Goal: Information Seeking & Learning: Learn about a topic

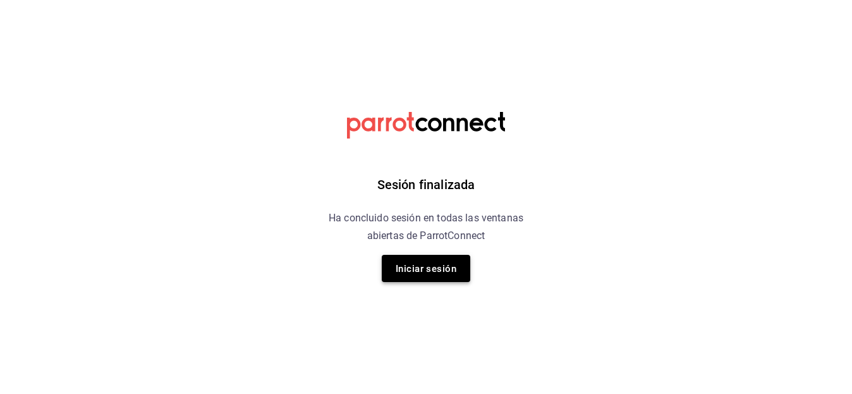
click at [392, 255] on button "Iniciar sesión" at bounding box center [426, 268] width 89 height 27
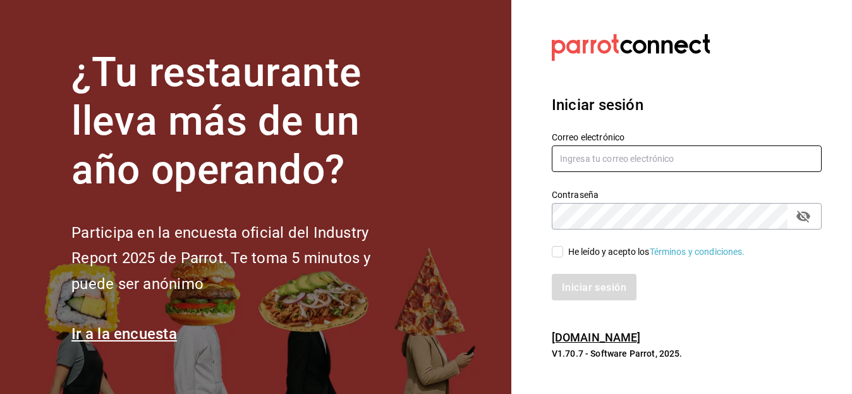
type input "[EMAIL_ADDRESS][DOMAIN_NAME]"
click at [555, 253] on input "He leído y acepto los Términos y condiciones." at bounding box center [557, 251] width 11 height 11
checkbox input "true"
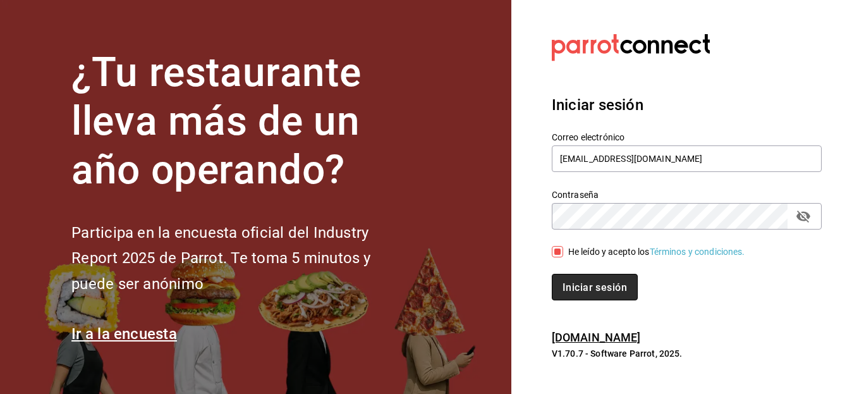
click at [577, 292] on font "Iniciar sesión" at bounding box center [595, 287] width 65 height 12
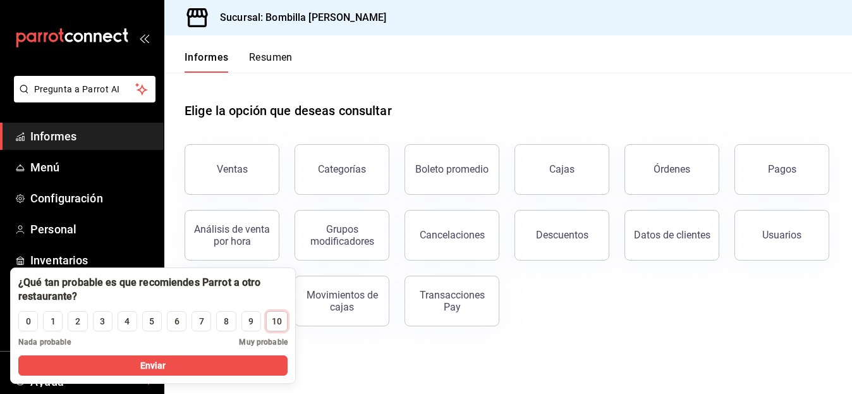
click at [274, 319] on font "10" at bounding box center [277, 321] width 10 height 10
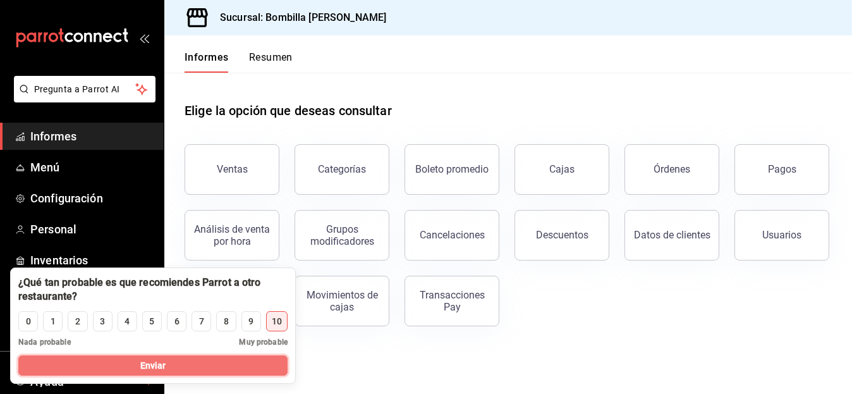
click at [243, 371] on button "Enviar" at bounding box center [152, 365] width 269 height 20
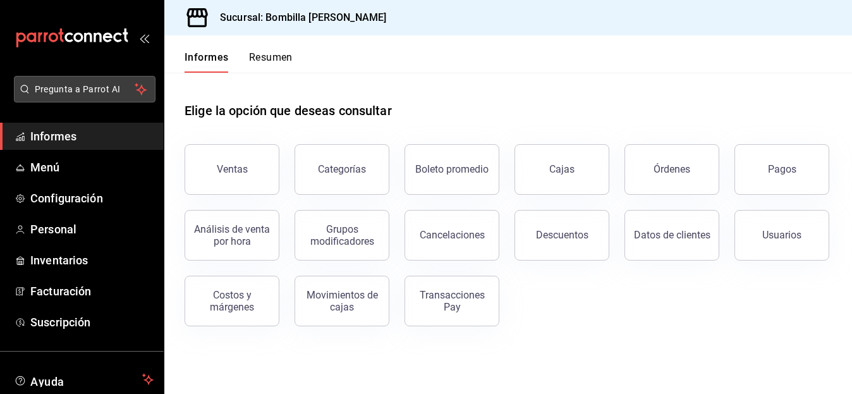
click at [116, 85] on span "Pregunta a Parrot AI" at bounding box center [85, 89] width 101 height 13
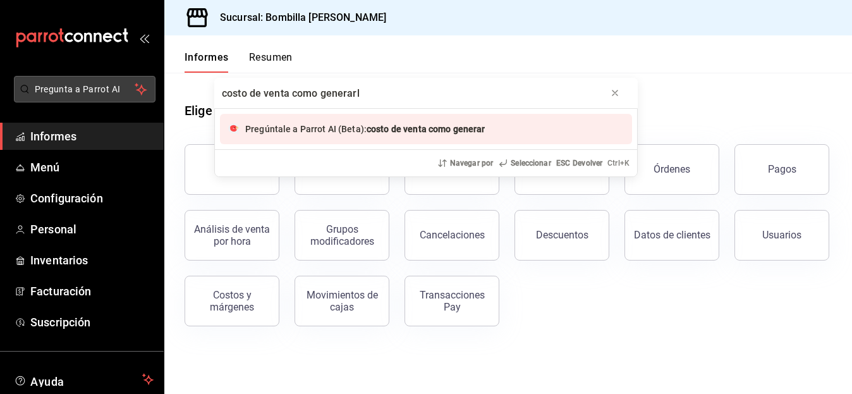
type input "costo de venta como generarlo"
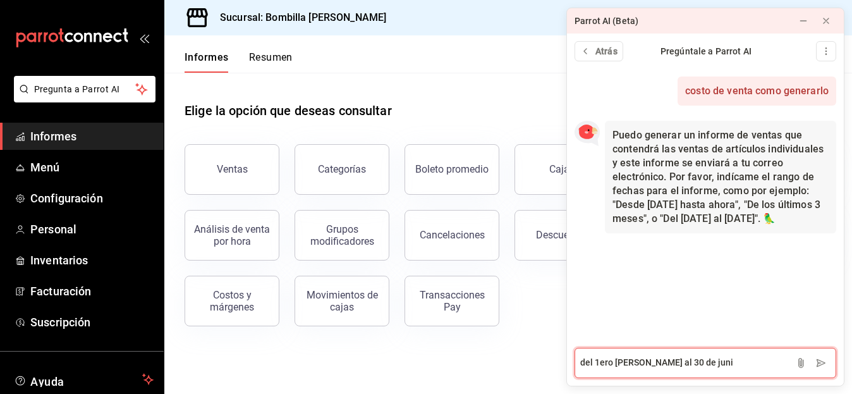
type textarea "del 1ero de junio al 30 de junio"
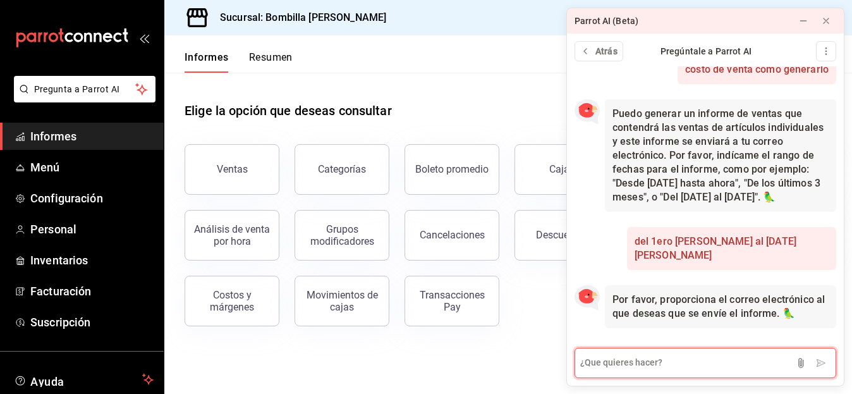
scroll to position [22, 0]
type textarea "victorramoscoppel@gmail.com"
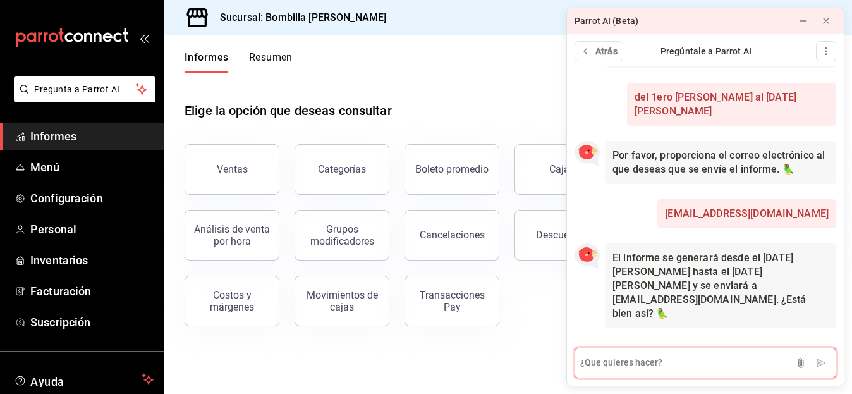
scroll to position [152, 0]
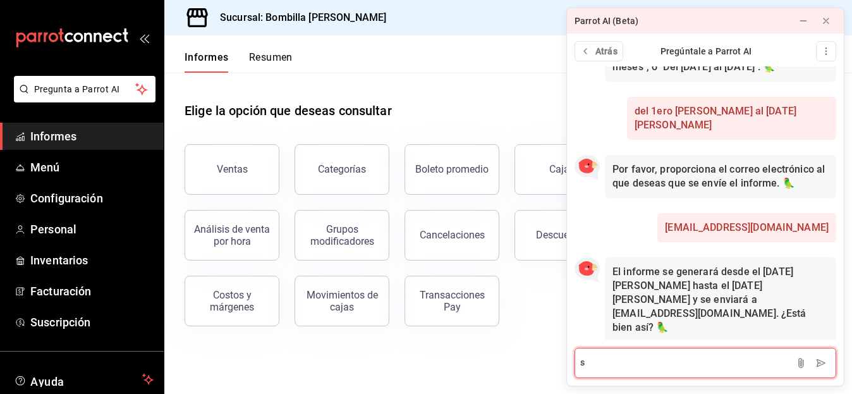
type textarea "si"
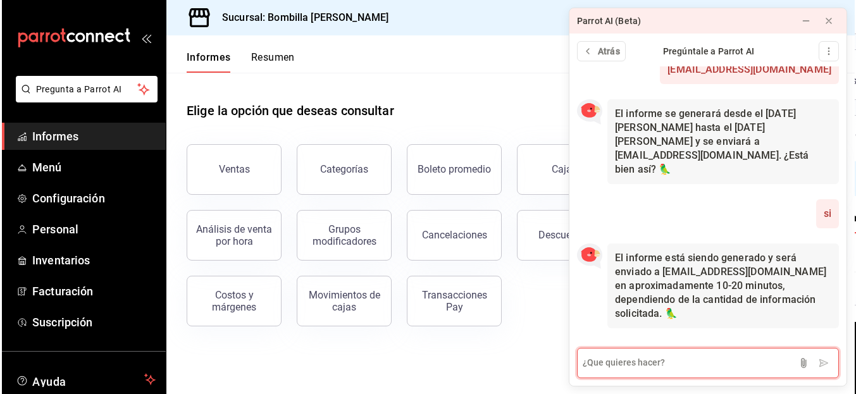
scroll to position [296, 0]
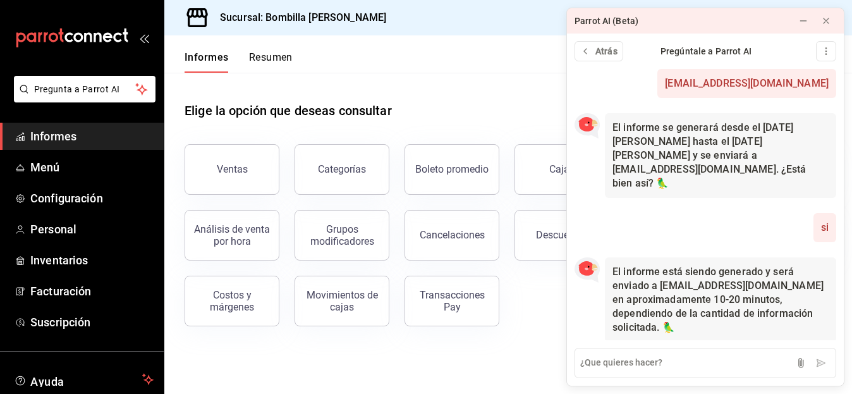
click at [495, 75] on div "Elige la opción que deseas consultar" at bounding box center [509, 101] width 648 height 56
click at [806, 23] on icon at bounding box center [804, 21] width 10 height 10
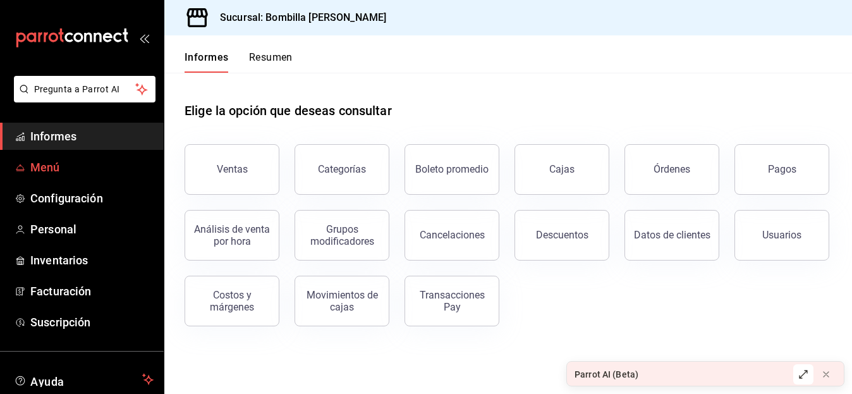
click at [105, 173] on span "Menú" at bounding box center [91, 167] width 123 height 17
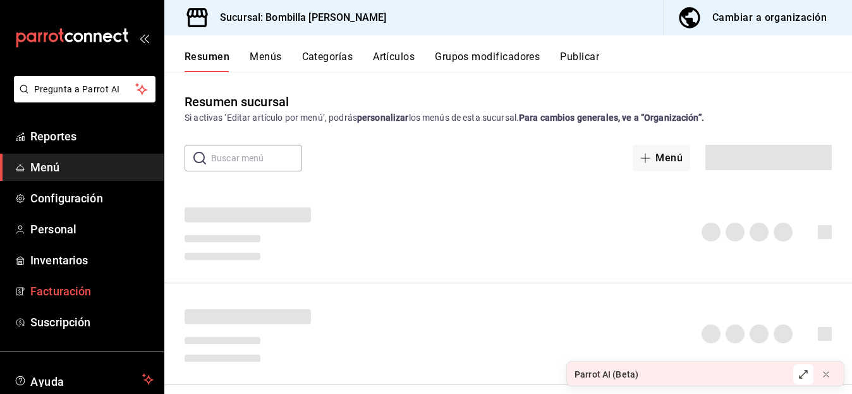
click at [91, 290] on span "Facturación" at bounding box center [91, 291] width 123 height 17
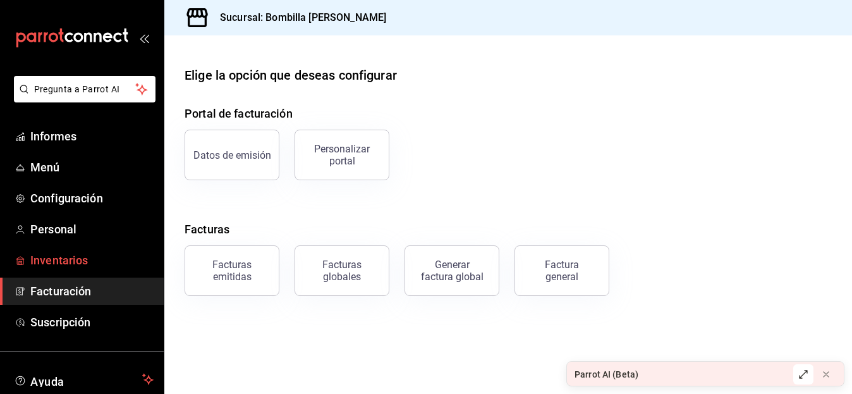
click at [95, 264] on span "Inventarios" at bounding box center [91, 260] width 123 height 17
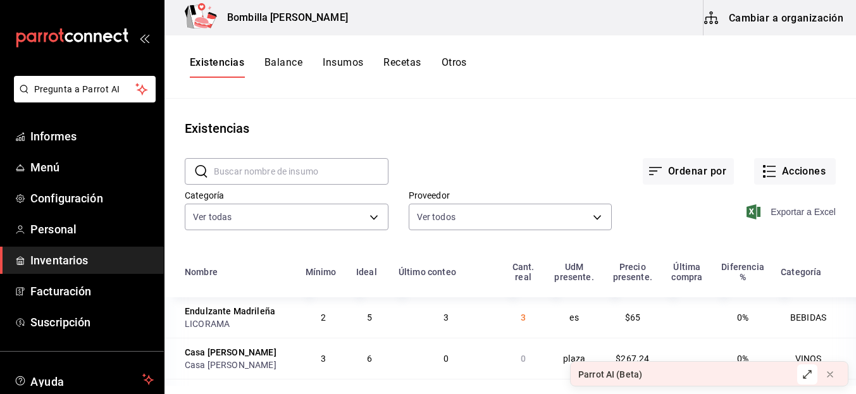
click at [769, 218] on span "Exportar a Excel" at bounding box center [792, 211] width 87 height 15
click at [813, 381] on button at bounding box center [807, 374] width 20 height 20
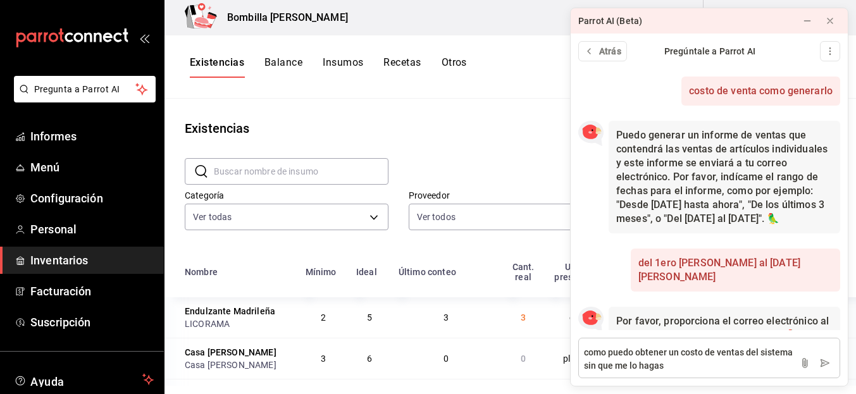
type textarea "como puedo obtener un costo de ventas del sistema sin que me lo hagas"
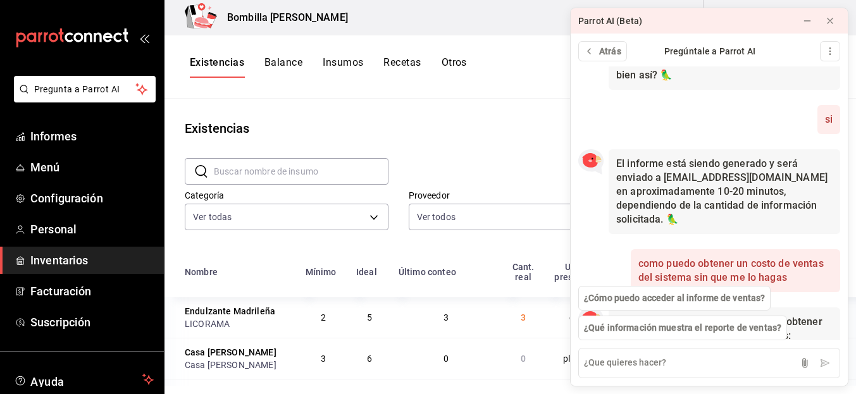
scroll to position [644, 0]
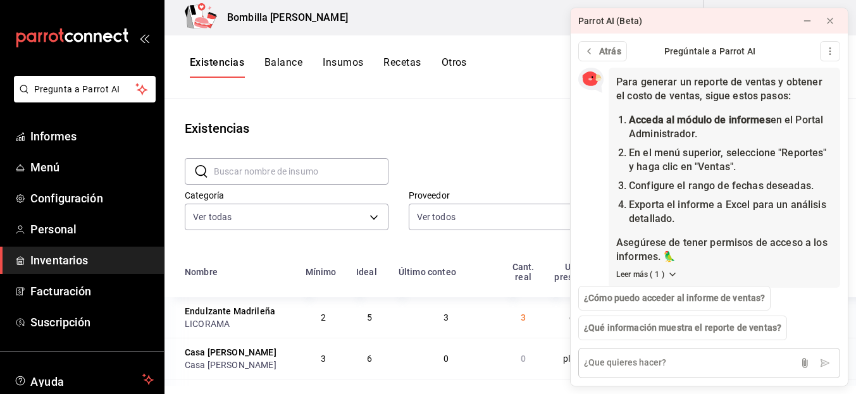
click at [653, 361] on textarea at bounding box center [709, 363] width 262 height 30
type textarea "o"
type textarea "no un informe de ventas seria un costo de ventas"
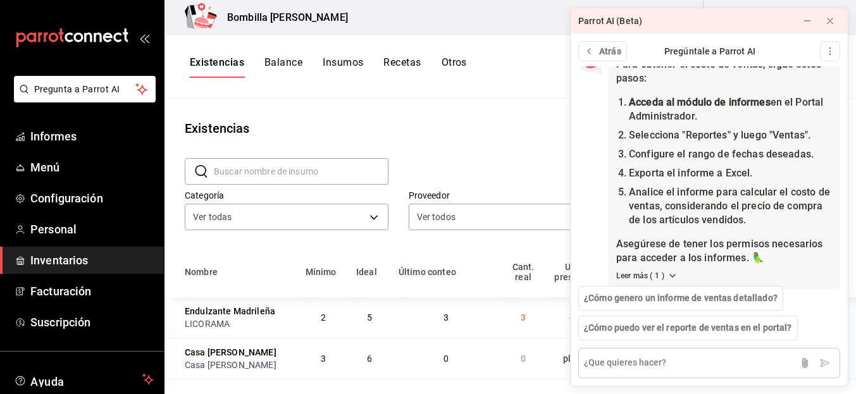
scroll to position [956, 0]
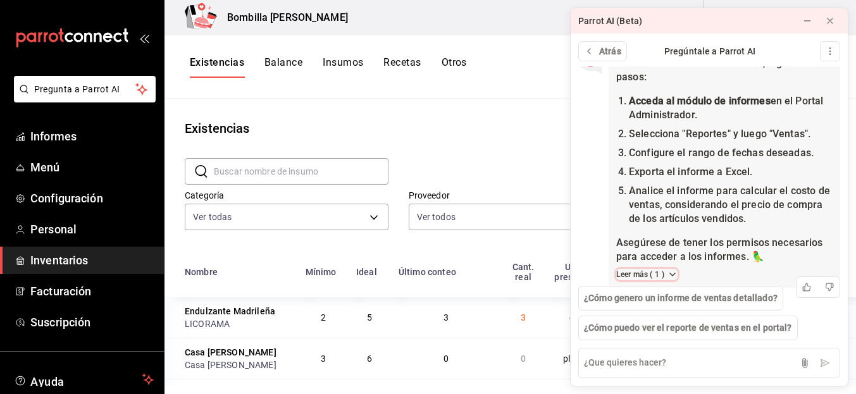
click at [675, 269] on icon at bounding box center [672, 274] width 10 height 10
click at [675, 273] on icon at bounding box center [672, 274] width 5 height 3
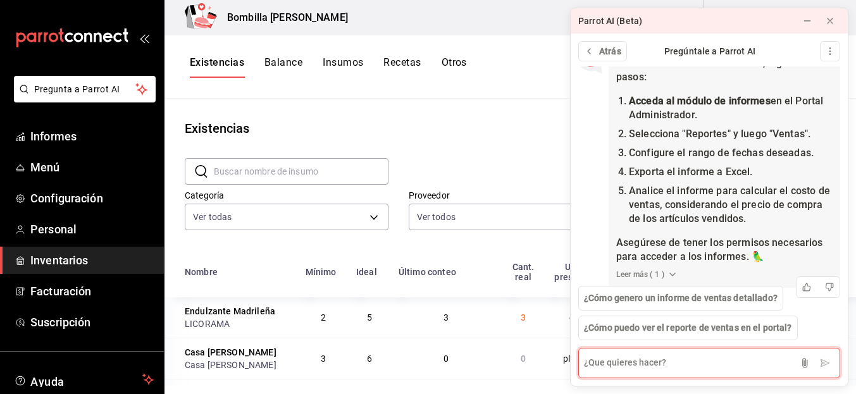
click at [667, 363] on textarea at bounding box center [709, 363] width 262 height 30
type textarea "como accedo al modulo de informes?"
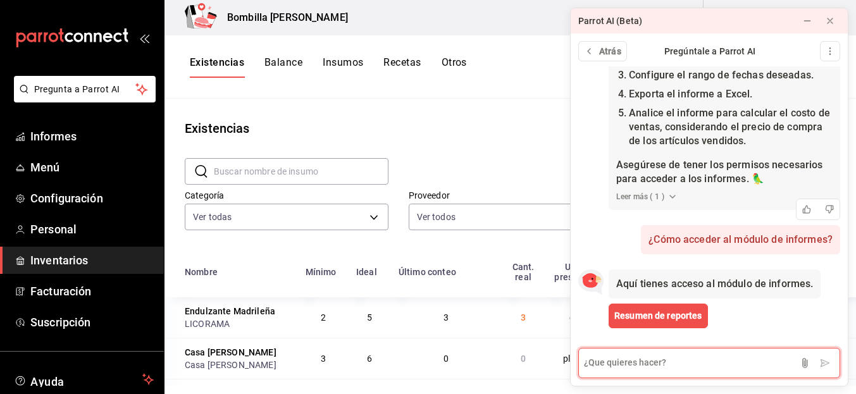
scroll to position [1020, 0]
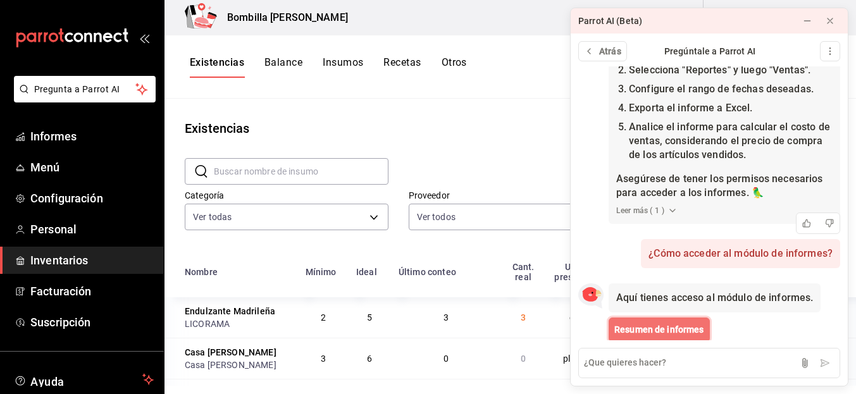
click at [672, 323] on span "Resumen de informes" at bounding box center [659, 329] width 90 height 13
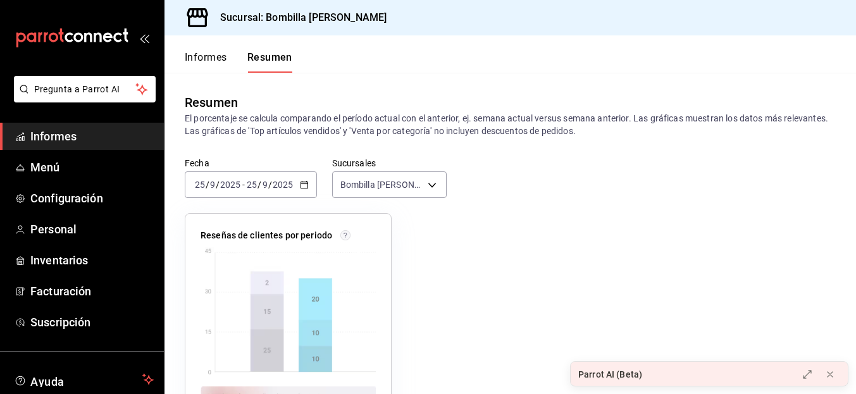
click at [305, 189] on icon "button" at bounding box center [304, 184] width 9 height 9
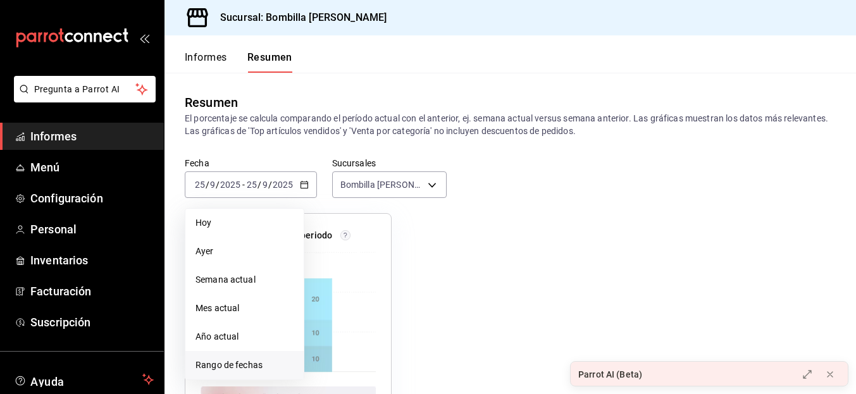
click at [238, 370] on font "Rango de fechas" at bounding box center [228, 365] width 67 height 10
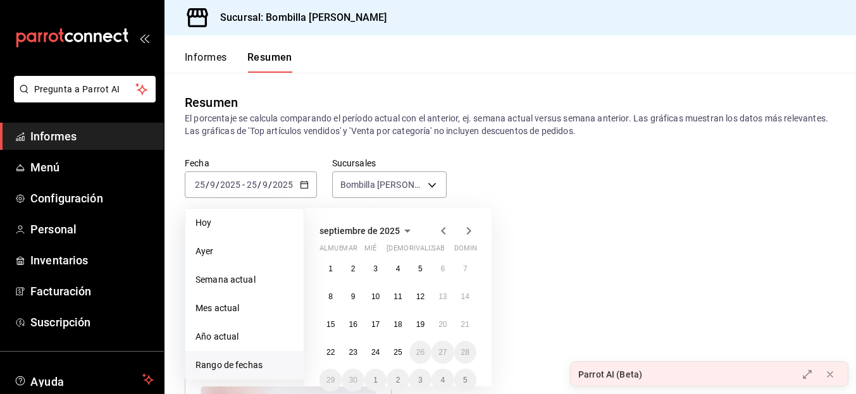
click at [440, 238] on icon "button" at bounding box center [443, 230] width 15 height 15
click at [462, 280] on button "1" at bounding box center [465, 268] width 22 height 23
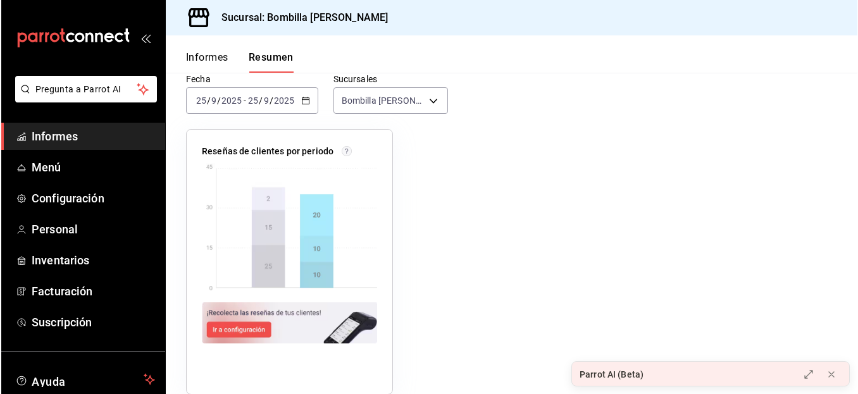
scroll to position [87, 0]
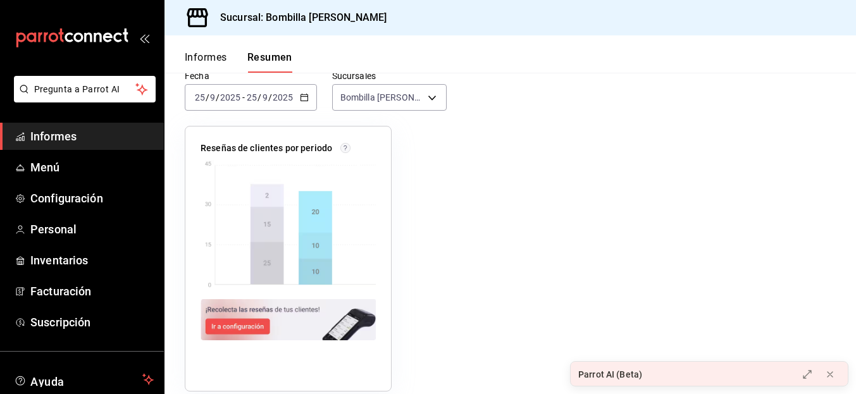
click at [301, 101] on \(Stroke\) "button" at bounding box center [304, 97] width 8 height 7
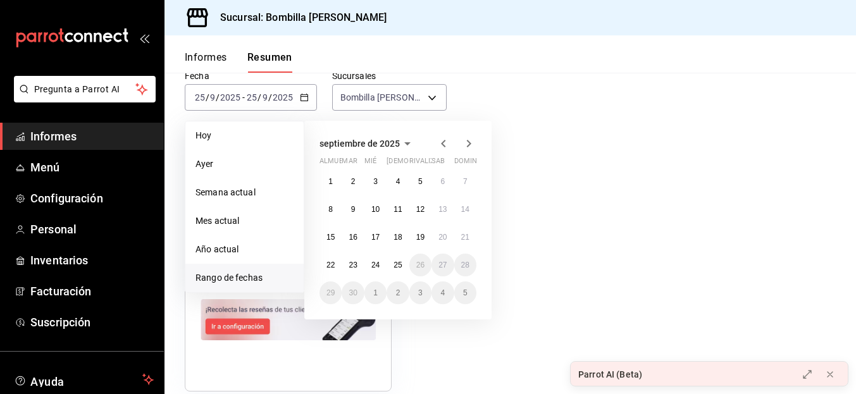
click at [436, 151] on icon "button" at bounding box center [443, 143] width 15 height 15
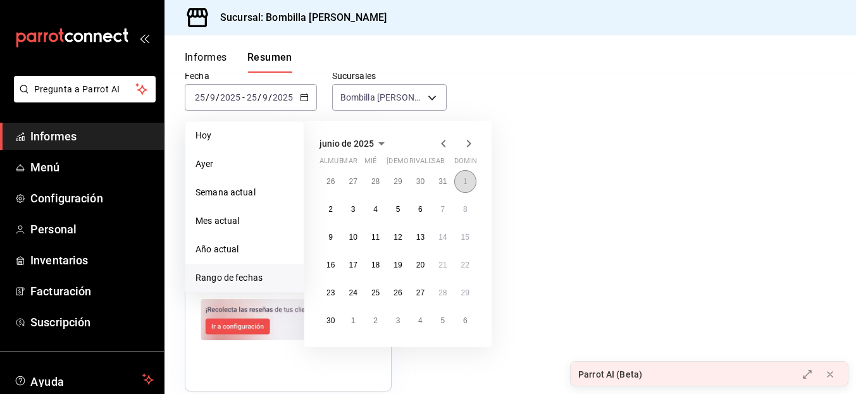
click at [463, 186] on font "1" at bounding box center [465, 181] width 4 height 9
click at [329, 325] on font "30" at bounding box center [330, 320] width 8 height 9
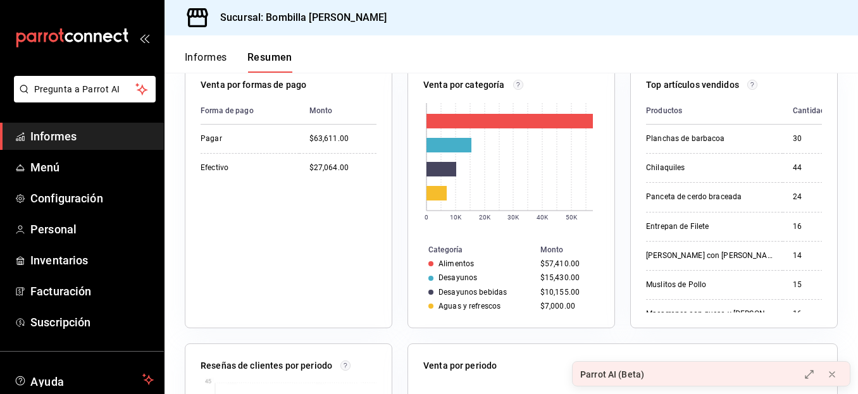
scroll to position [233, 0]
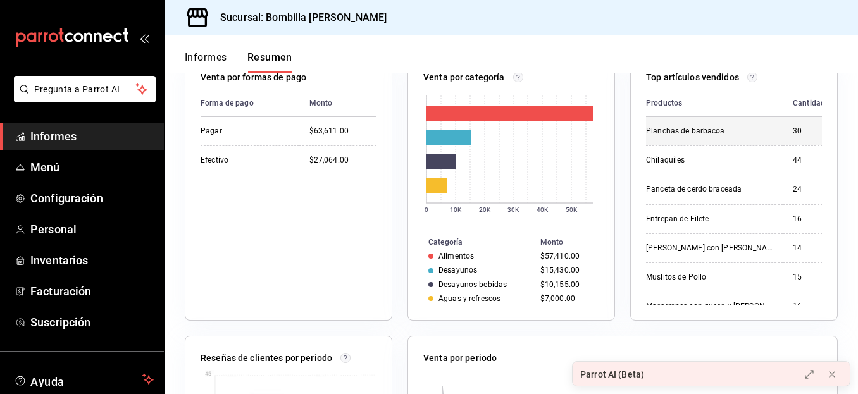
click at [674, 145] on td "Planchas de barbacoa" at bounding box center [714, 131] width 137 height 28
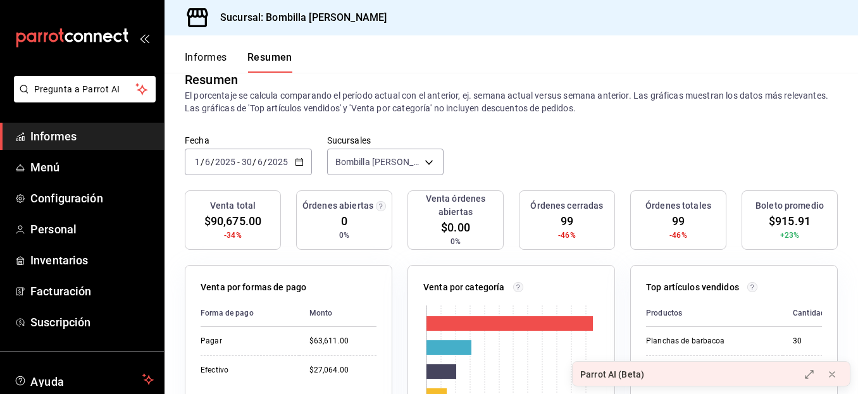
scroll to position [0, 0]
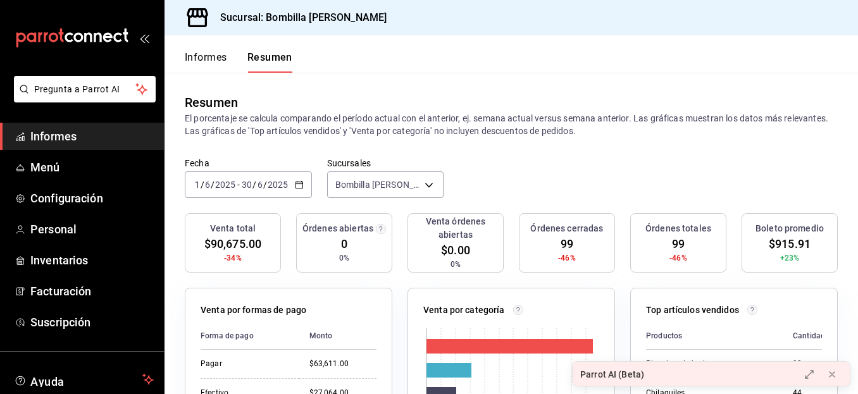
click at [563, 262] on font "-46%" at bounding box center [567, 258] width 18 height 9
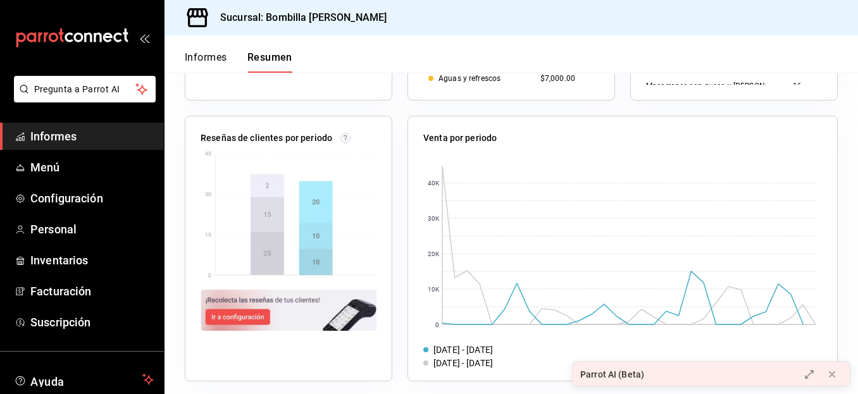
scroll to position [473, 0]
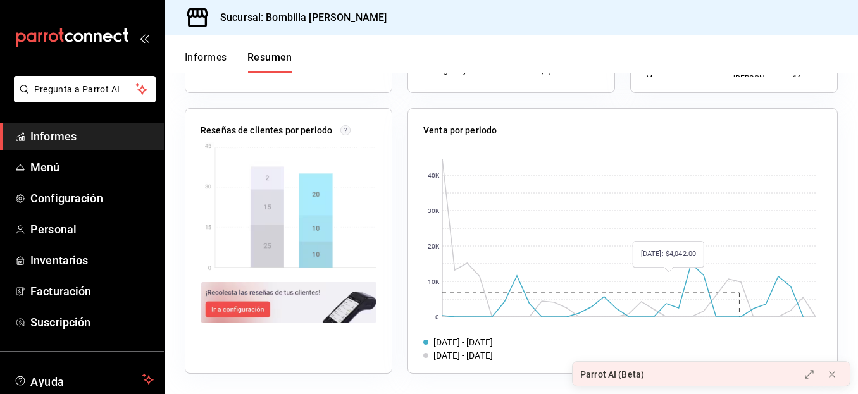
click at [540, 248] on rect at bounding box center [628, 238] width 373 height 158
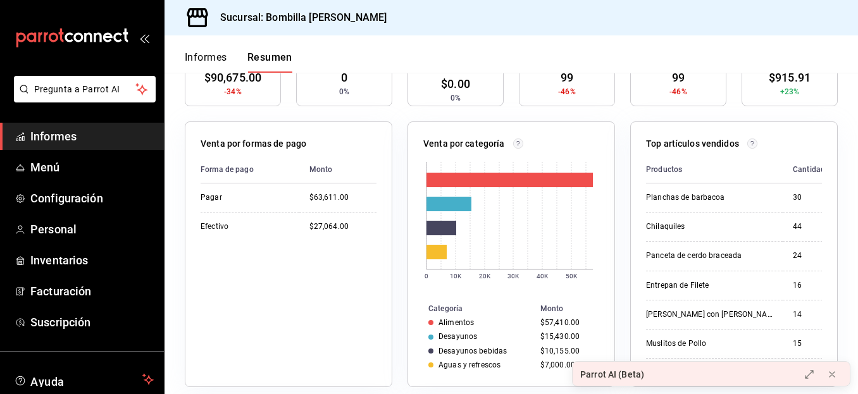
scroll to position [163, 0]
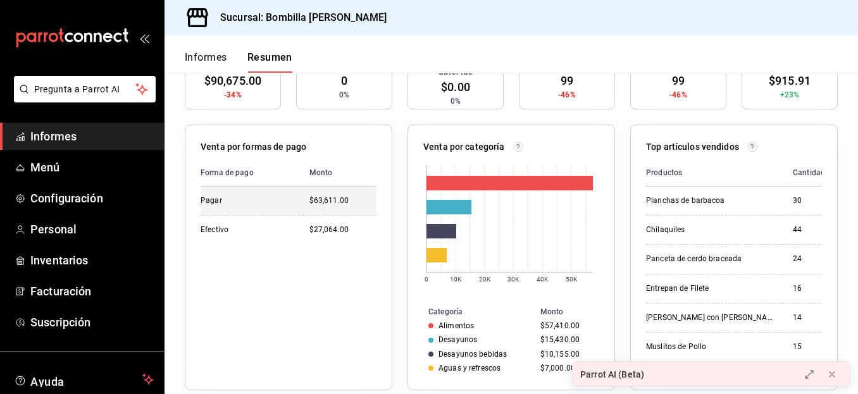
click at [239, 215] on td "Pagar" at bounding box center [249, 201] width 99 height 28
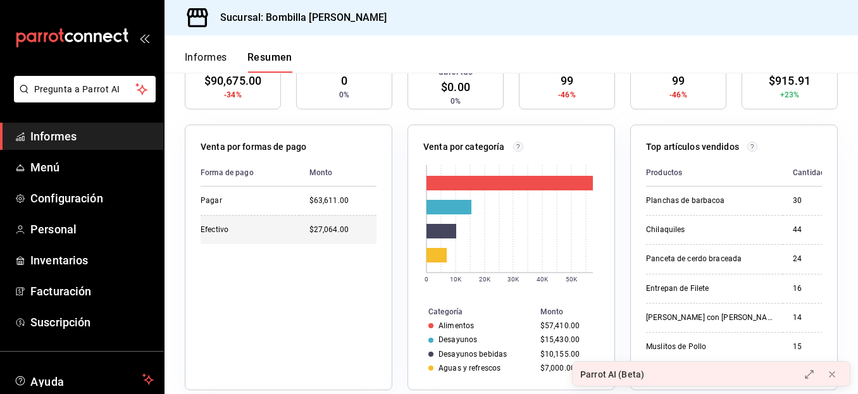
click at [336, 234] on font "$27,064.00" at bounding box center [328, 229] width 39 height 9
click at [527, 347] on td "Desayunos" at bounding box center [471, 340] width 127 height 14
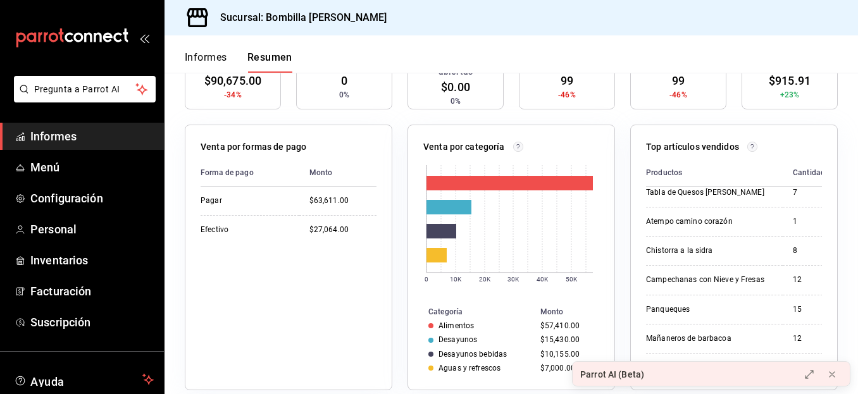
scroll to position [405, 0]
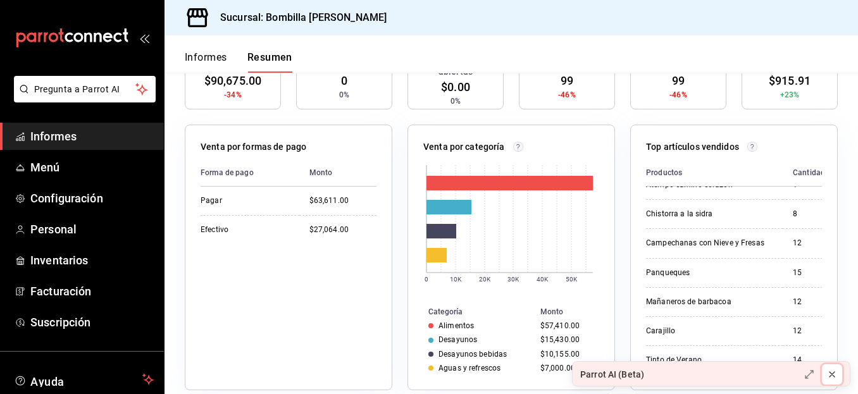
click at [837, 377] on button at bounding box center [831, 374] width 20 height 20
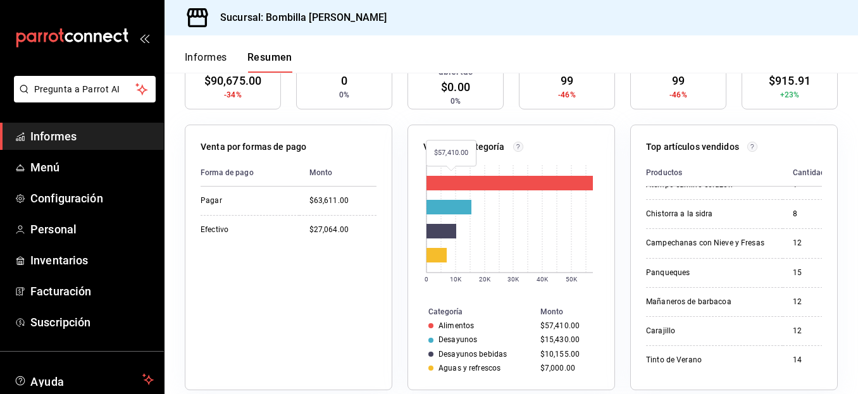
click at [448, 190] on rect at bounding box center [509, 183] width 166 height 15
click at [443, 214] on rect at bounding box center [448, 207] width 45 height 15
click at [508, 372] on div "Aguas y refrescos" at bounding box center [479, 368] width 102 height 9
click at [535, 375] on td "$7,000.00" at bounding box center [574, 368] width 79 height 14
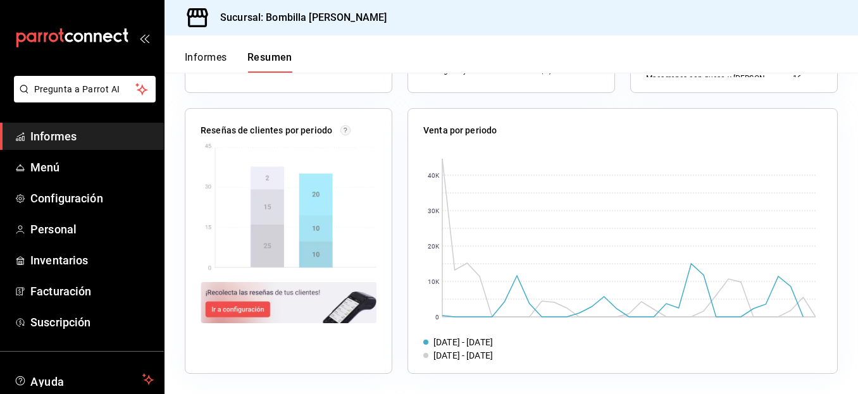
scroll to position [0, 0]
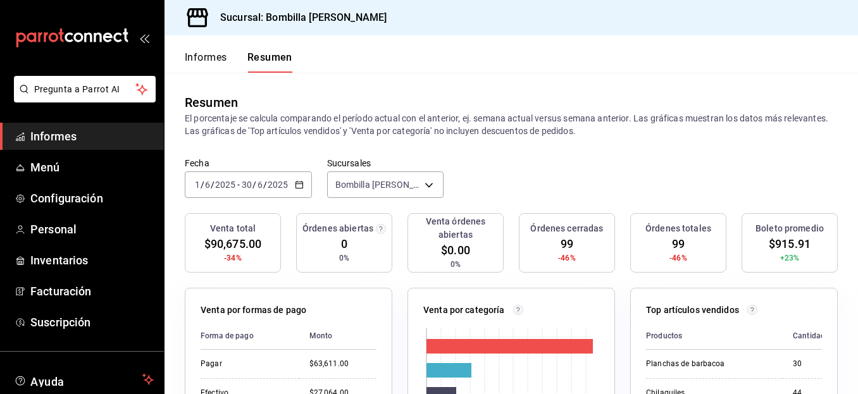
click at [213, 59] on font "Informes" at bounding box center [206, 57] width 42 height 12
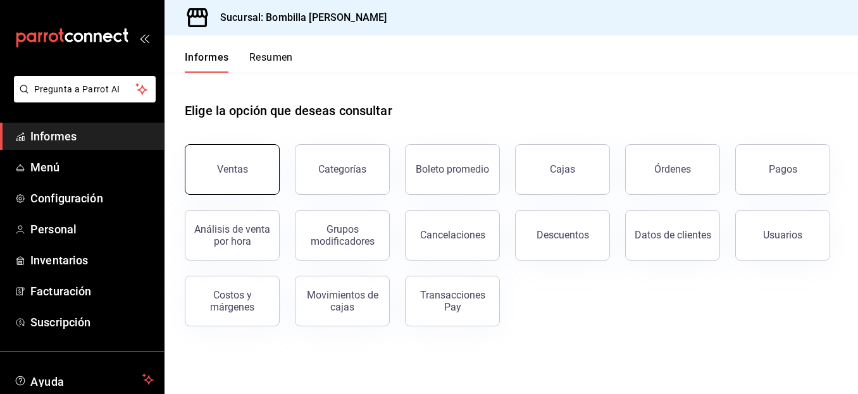
click at [250, 182] on button "Ventas" at bounding box center [232, 169] width 95 height 51
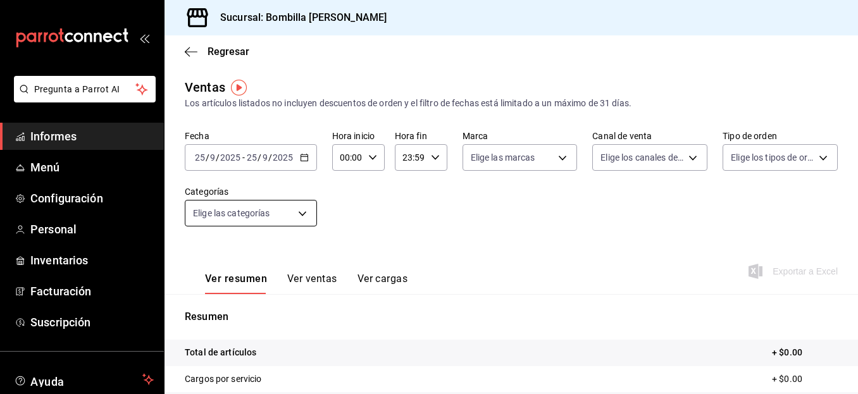
click at [306, 223] on body "Pregunta a Parrot AI Informes Menú Configuración Personal Inventarios Facturaci…" at bounding box center [429, 197] width 858 height 394
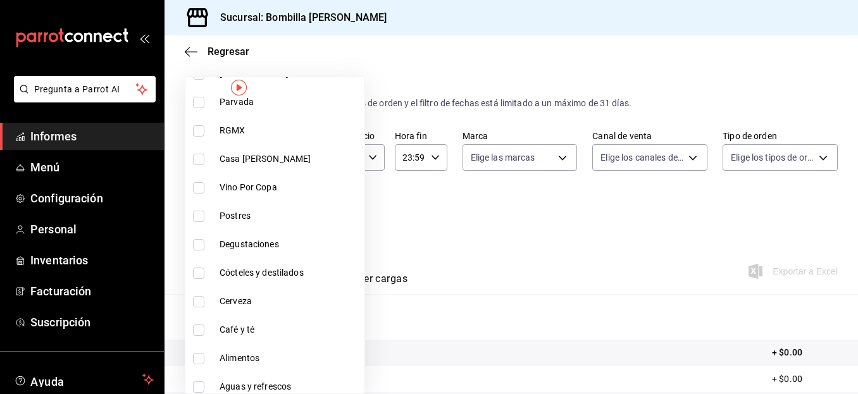
scroll to position [525, 0]
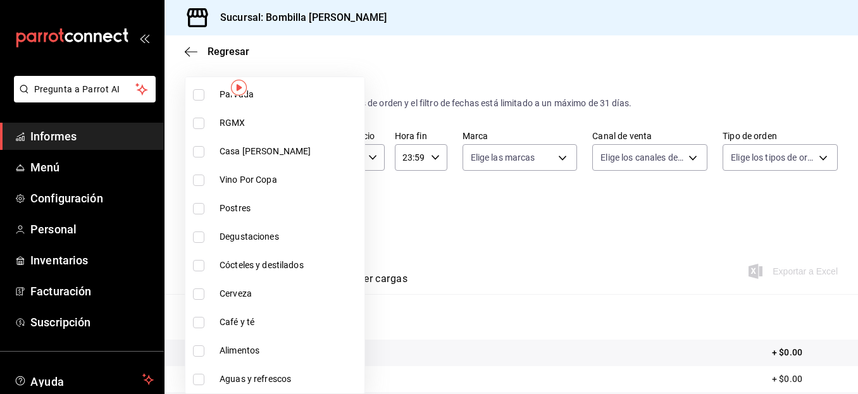
click at [199, 187] on li "Vino Por Copa" at bounding box center [274, 180] width 179 height 28
type input "1d59dee5-5ac6-459d-9cb2-424fba40ba84"
checkbox input "true"
click at [204, 297] on label at bounding box center [201, 293] width 16 height 11
click at [204, 297] on input "checkbox" at bounding box center [198, 293] width 11 height 11
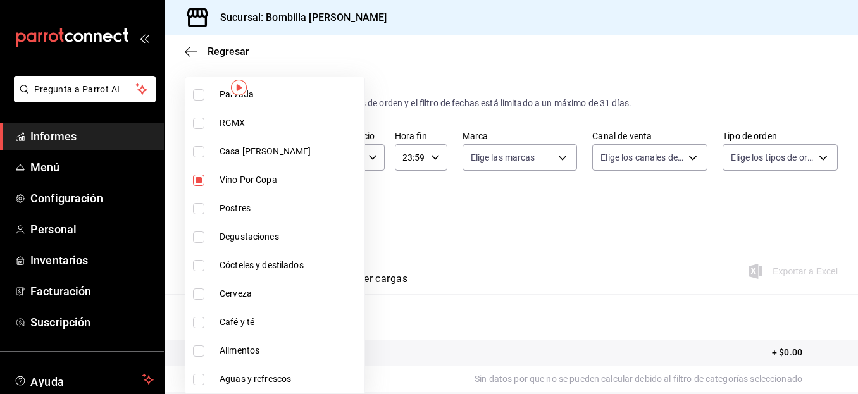
checkbox input "false"
type input "1d59dee5-5ac6-459d-9cb2-424fba40ba84"
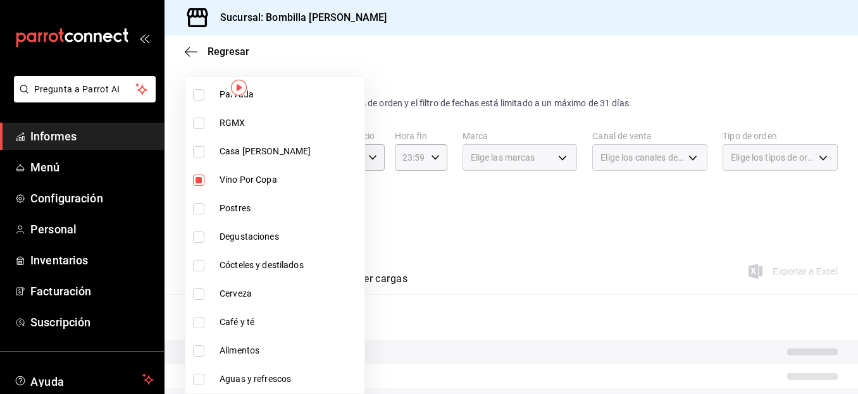
click at [196, 299] on input "checkbox" at bounding box center [198, 293] width 11 height 11
checkbox input "true"
type input "1d59dee5-5ac6-459d-9cb2-424fba40ba84,aa5258cc-0c9d-4de7-ab58-567d55ecbb6f"
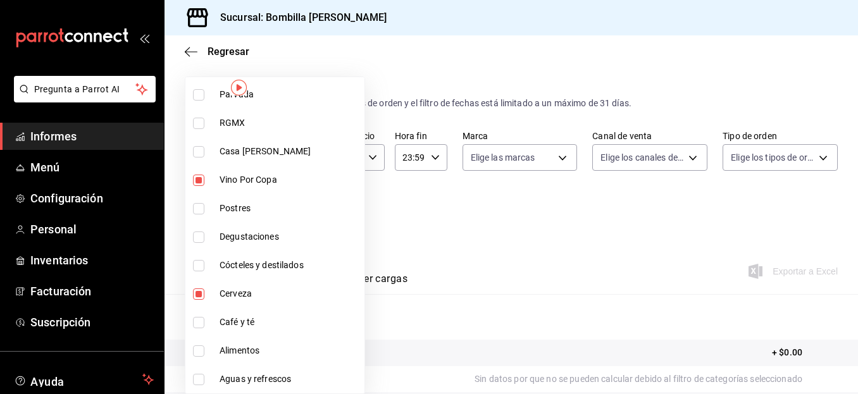
click at [199, 267] on input "checkbox" at bounding box center [198, 265] width 11 height 11
checkbox input "true"
type input "1d59dee5-5ac6-459d-9cb2-424fba40ba84,aa5258cc-0c9d-4de7-ab58-567d55ecbb6f,d0e07…"
click at [202, 378] on input "checkbox" at bounding box center [198, 379] width 11 height 11
checkbox input "true"
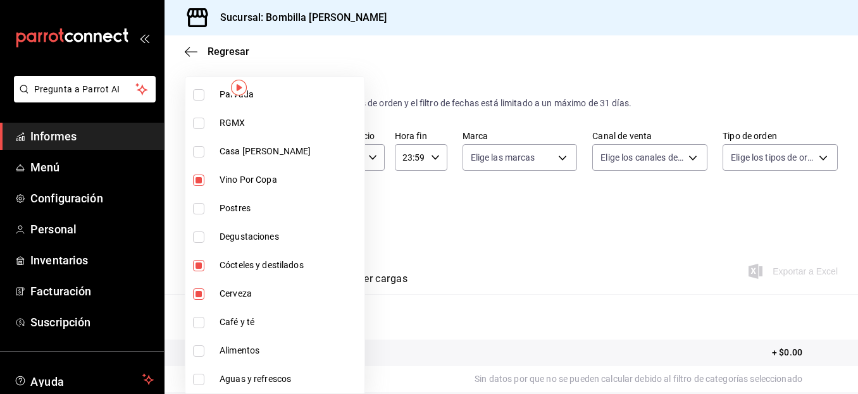
type input "1d59dee5-5ac6-459d-9cb2-424fba40ba84,aa5258cc-0c9d-4de7-ab58-567d55ecbb6f,d0e07…"
click at [200, 324] on input "checkbox" at bounding box center [198, 322] width 11 height 11
checkbox input "true"
type input "1d59dee5-5ac6-459d-9cb2-424fba40ba84,aa5258cc-0c9d-4de7-ab58-567d55ecbb6f,d0e07…"
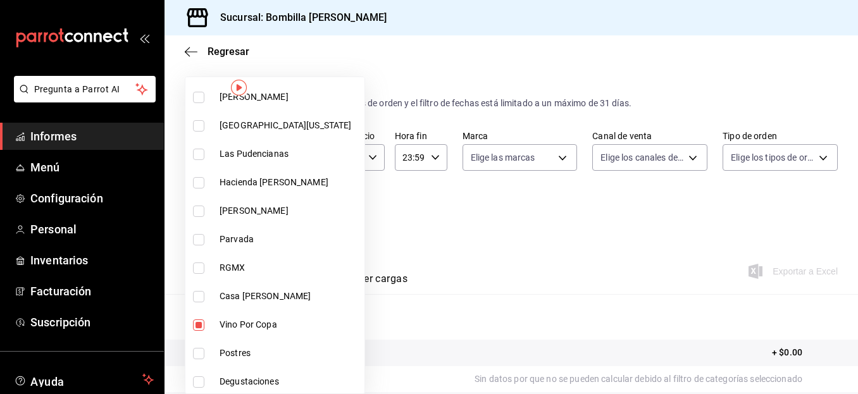
scroll to position [374, 0]
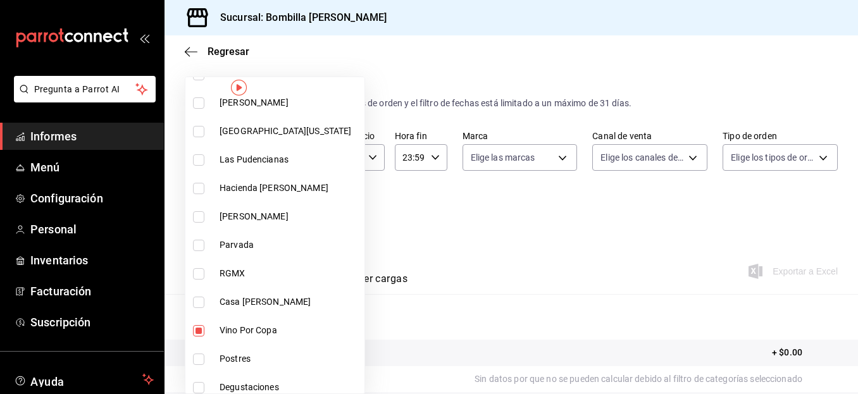
click at [195, 304] on input "checkbox" at bounding box center [198, 302] width 11 height 11
checkbox input "true"
type input "1d59dee5-5ac6-459d-9cb2-424fba40ba84,aa5258cc-0c9d-4de7-ab58-567d55ecbb6f,d0e07…"
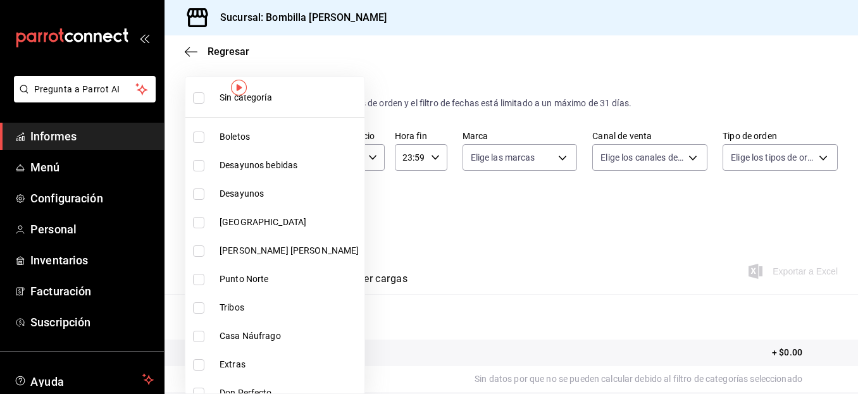
scroll to position [25, 0]
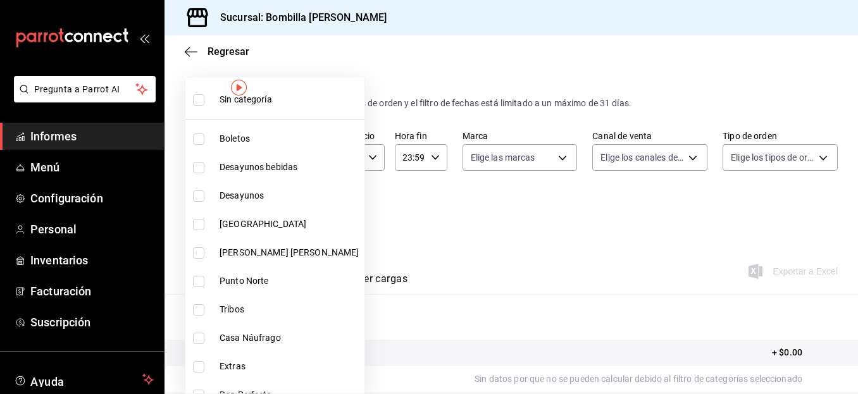
click at [197, 164] on input "checkbox" at bounding box center [198, 167] width 11 height 11
checkbox input "true"
type input "1d59dee5-5ac6-459d-9cb2-424fba40ba84,aa5258cc-0c9d-4de7-ab58-567d55ecbb6f,d0e07…"
click at [420, 211] on div at bounding box center [429, 197] width 858 height 394
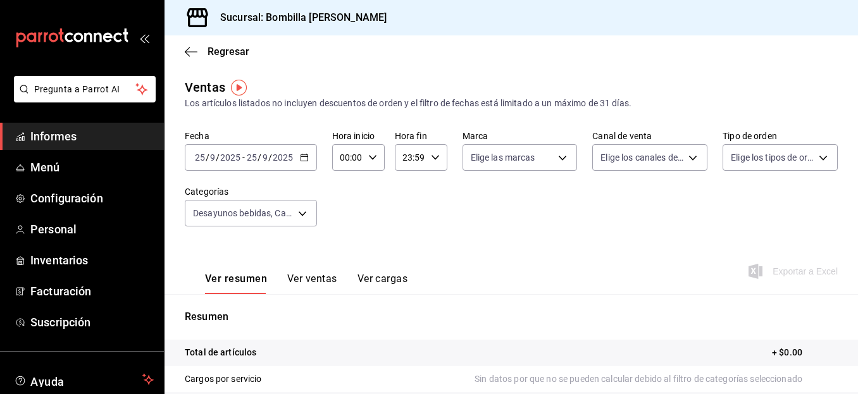
click at [309, 159] on div "2025-09-25 25 / 9 / 2025 - 2025-09-25 25 / 9 / 2025" at bounding box center [251, 157] width 132 height 27
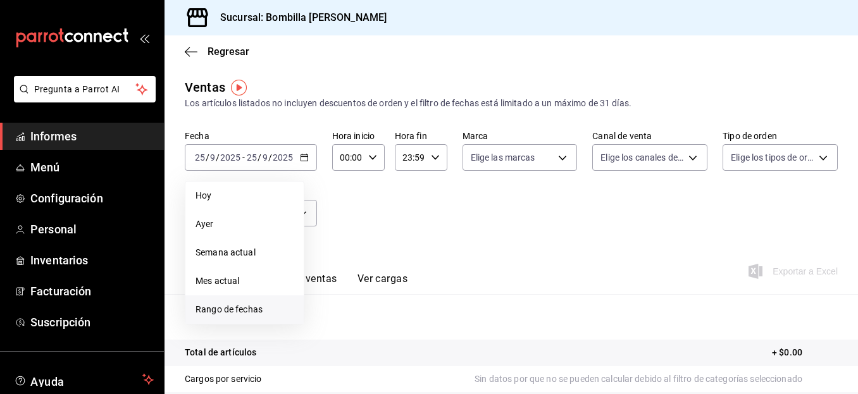
click at [230, 307] on font "Rango de fechas" at bounding box center [228, 309] width 67 height 10
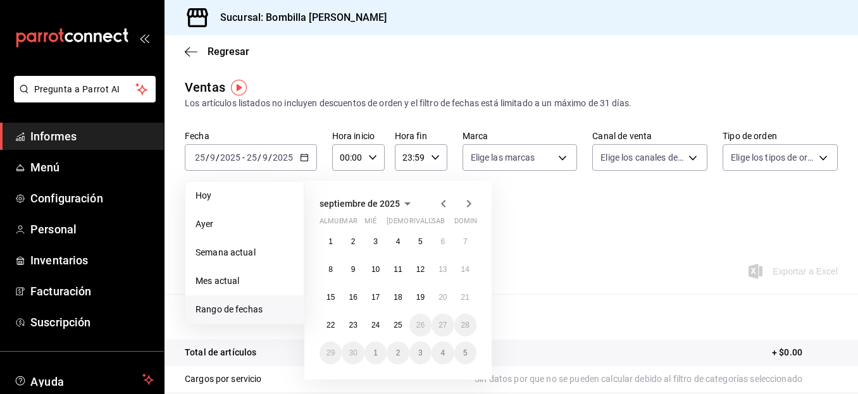
click at [443, 209] on icon "button" at bounding box center [443, 203] width 15 height 15
click at [464, 237] on font "1" at bounding box center [465, 241] width 4 height 9
click at [334, 383] on font "30" at bounding box center [330, 380] width 8 height 9
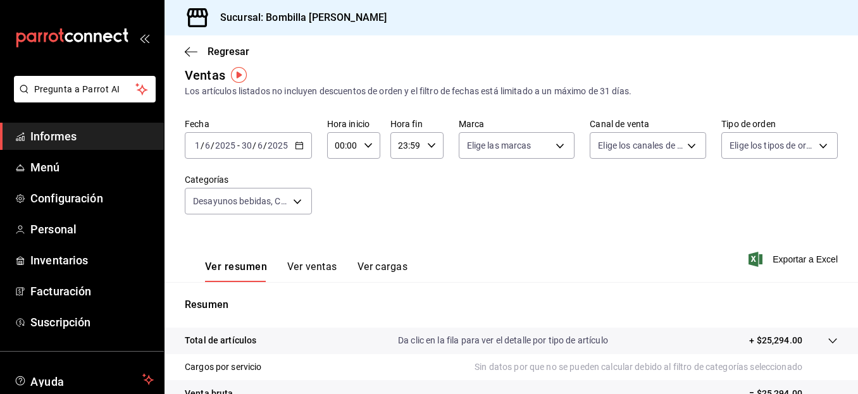
scroll to position [13, 0]
click at [323, 274] on button "Ver ventas" at bounding box center [312, 270] width 50 height 22
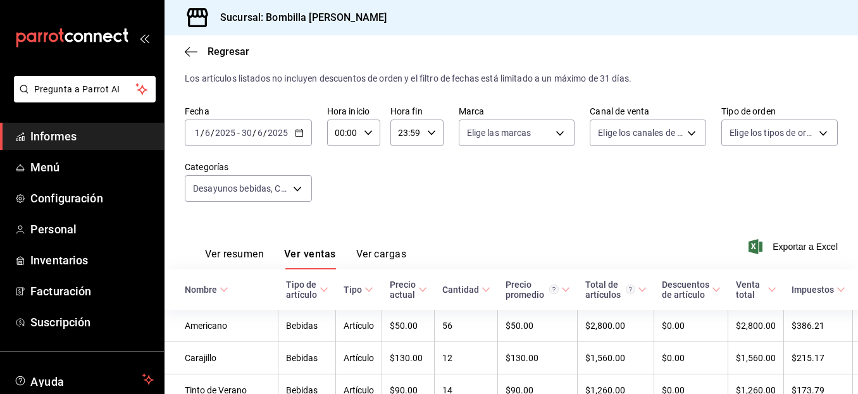
scroll to position [94, 0]
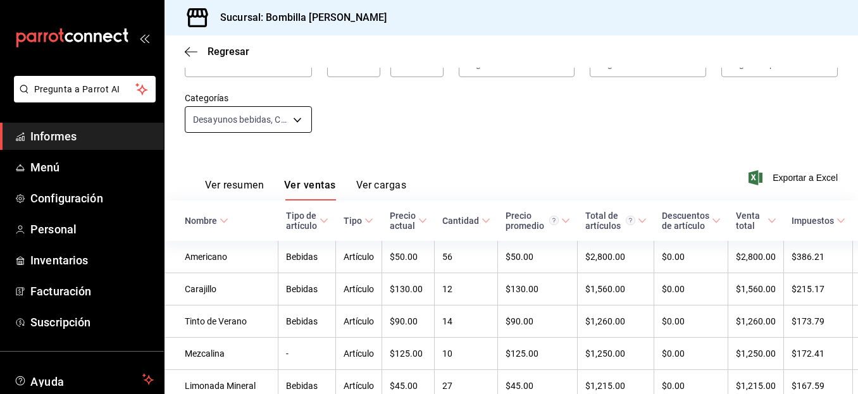
click at [302, 121] on body "Pregunta a Parrot AI Informes Menú Configuración Personal Inventarios Facturaci…" at bounding box center [429, 197] width 858 height 394
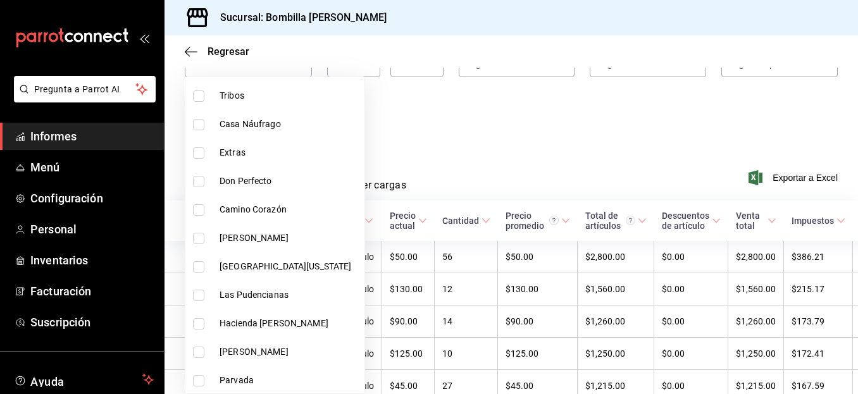
scroll to position [0, 0]
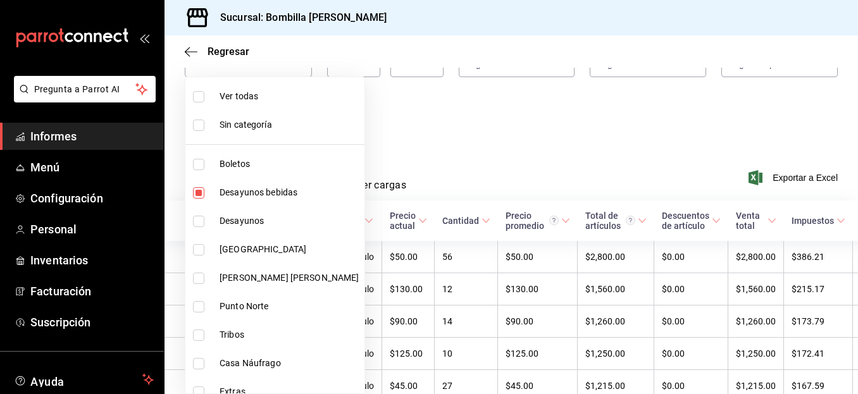
click at [202, 100] on input "checkbox" at bounding box center [198, 96] width 11 height 11
checkbox input "true"
type input "e6489aae-6148-4939-8d61-b75574e673a2,6745daf8-adfa-46b3-a38e-77203fd4fabf,f7316…"
checkbox input "true"
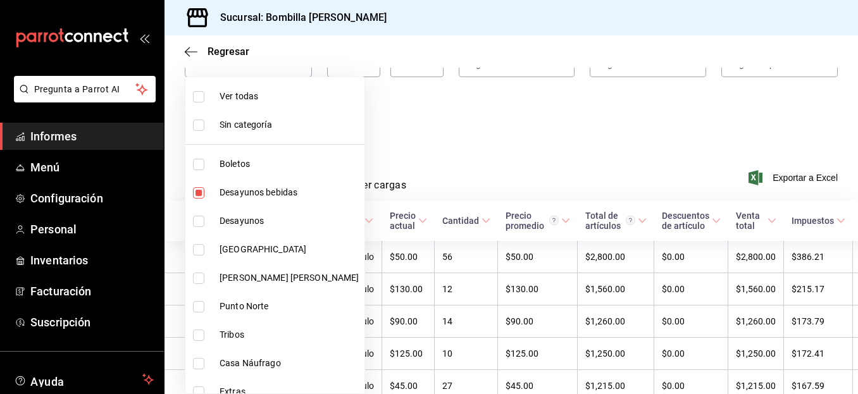
checkbox input "true"
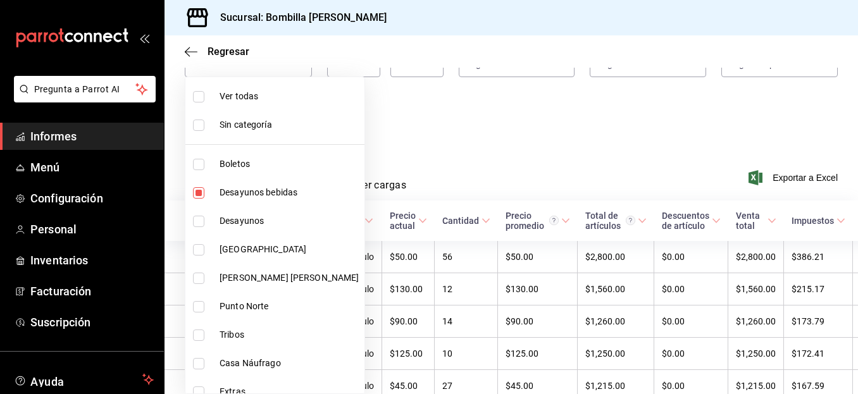
checkbox input "true"
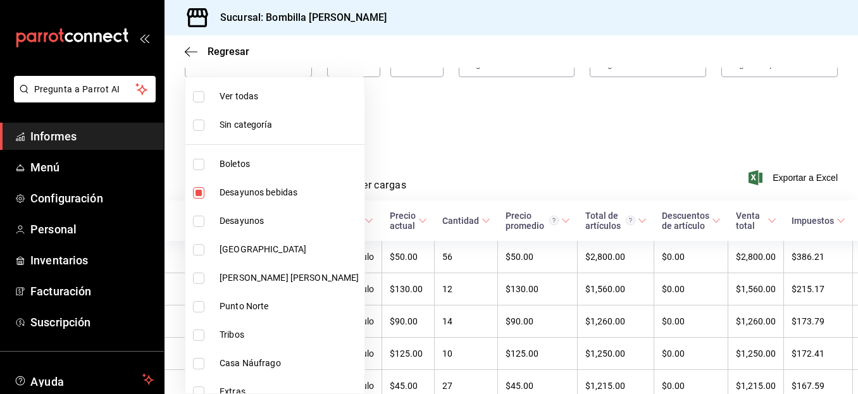
checkbox input "true"
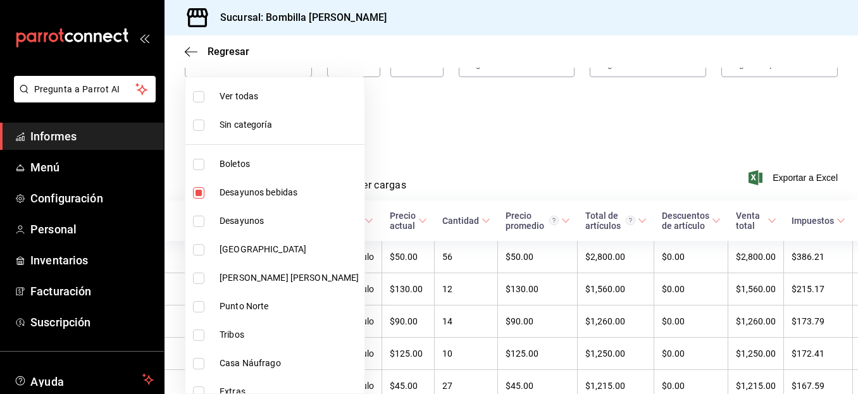
checkbox input "true"
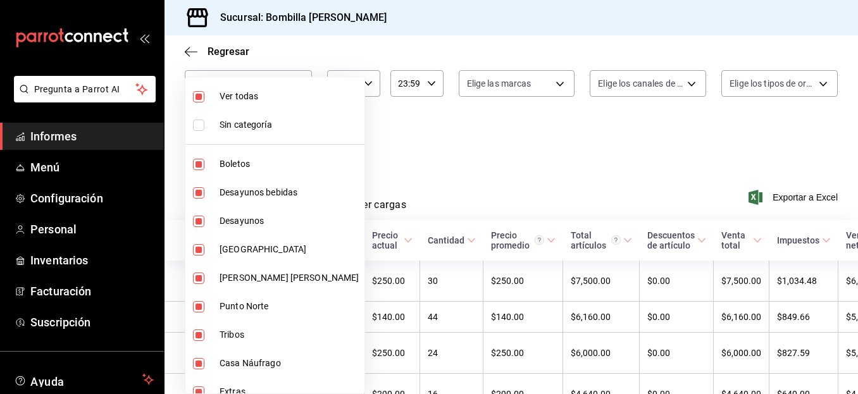
scroll to position [94, 0]
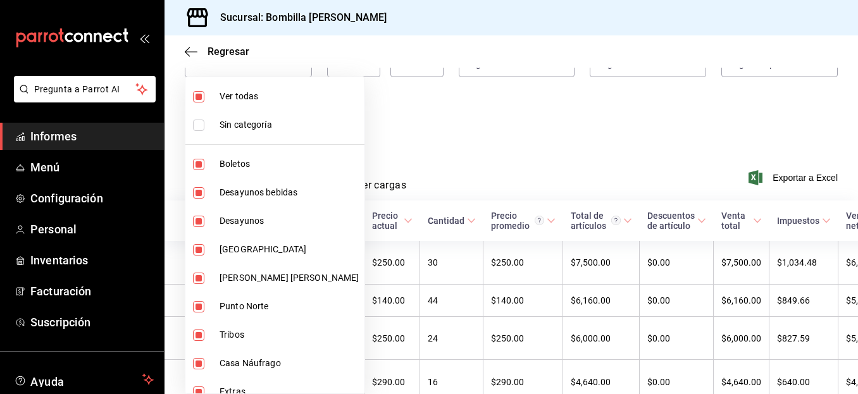
click at [481, 172] on div at bounding box center [429, 197] width 858 height 394
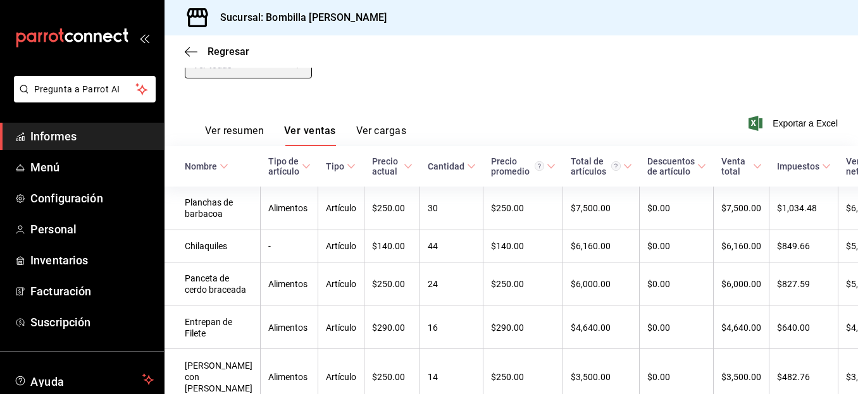
scroll to position [151, 0]
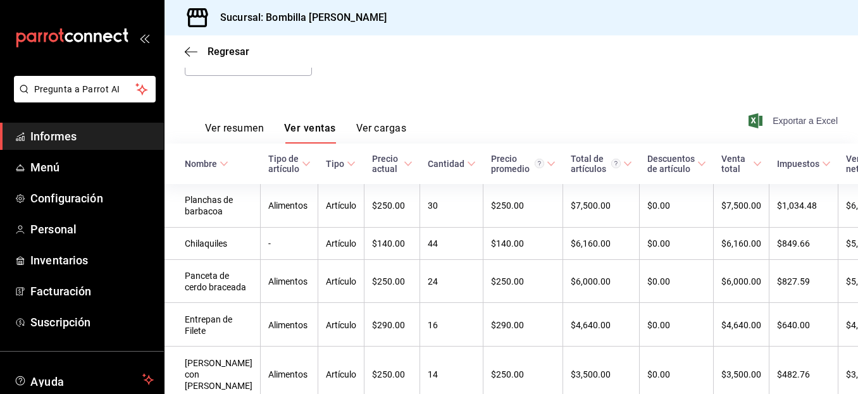
click at [787, 120] on font "Exportar a Excel" at bounding box center [804, 121] width 65 height 10
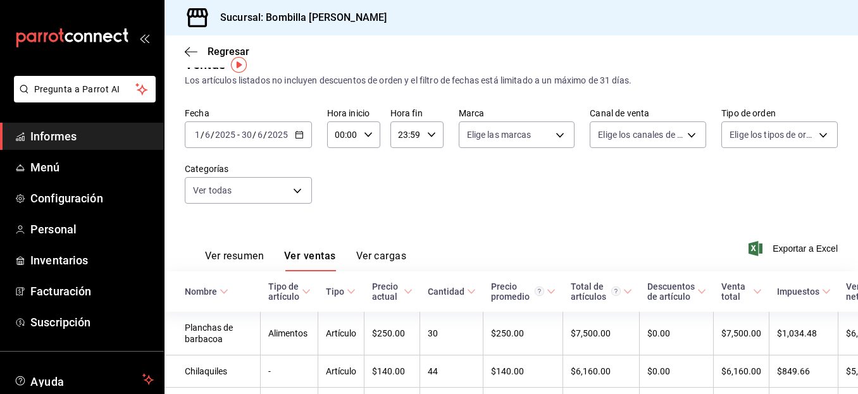
scroll to position [8, 0]
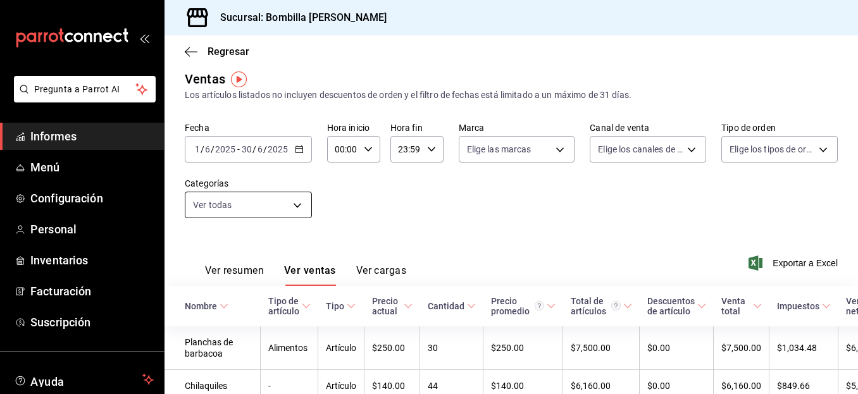
click at [276, 202] on body "Pregunta a Parrot AI Informes Menú Configuración Personal Inventarios Facturaci…" at bounding box center [429, 197] width 858 height 394
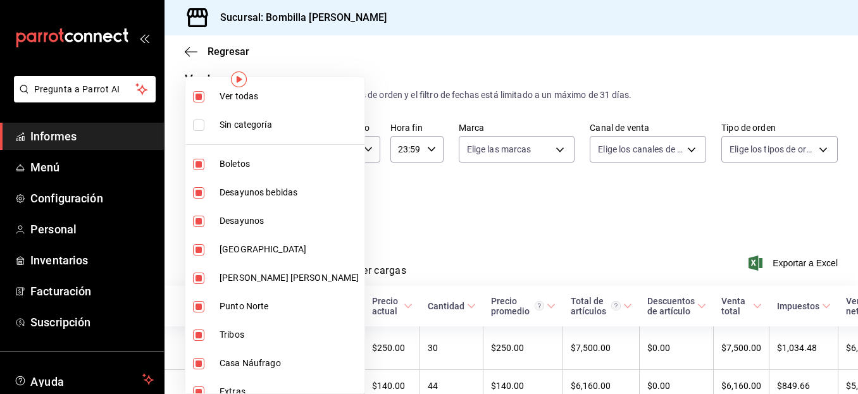
click at [202, 166] on input "checkbox" at bounding box center [198, 164] width 11 height 11
checkbox input "false"
type input "6745daf8-adfa-46b3-a38e-77203fd4fabf,f73161f2-5e66-41f2-b707-b03b96d5fc8a,96cb3…"
checkbox input "false"
click at [197, 226] on input "checkbox" at bounding box center [198, 221] width 11 height 11
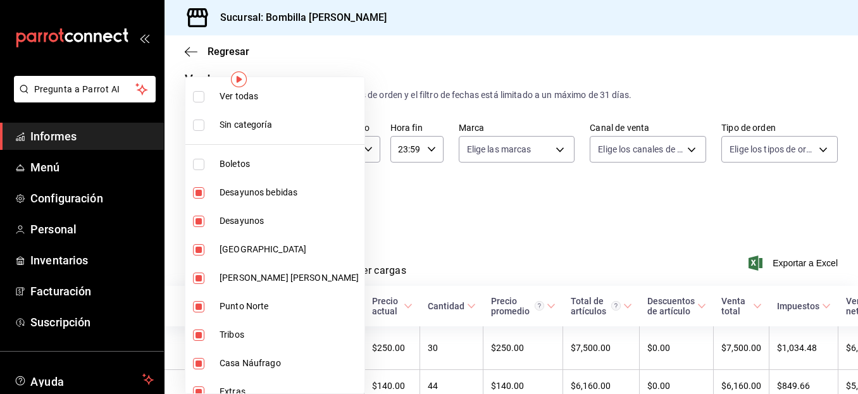
checkbox input "false"
type input "6745daf8-adfa-46b3-a38e-77203fd4fabf,96cb3a7d-021b-4a7c-8e91-bfa067269c5c,9e310…"
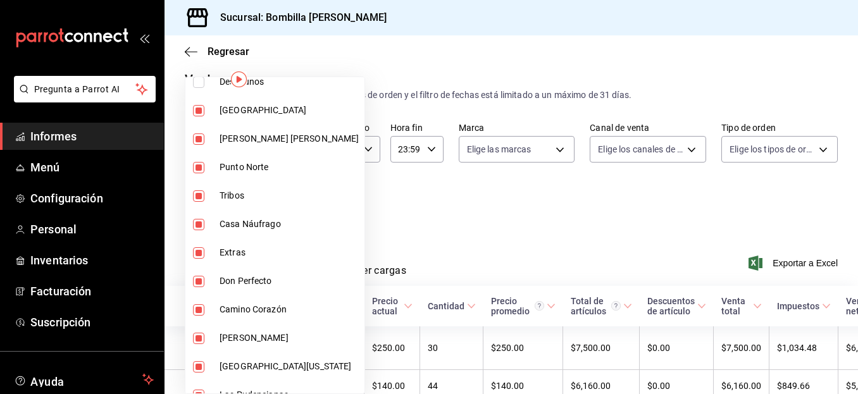
scroll to position [142, 0]
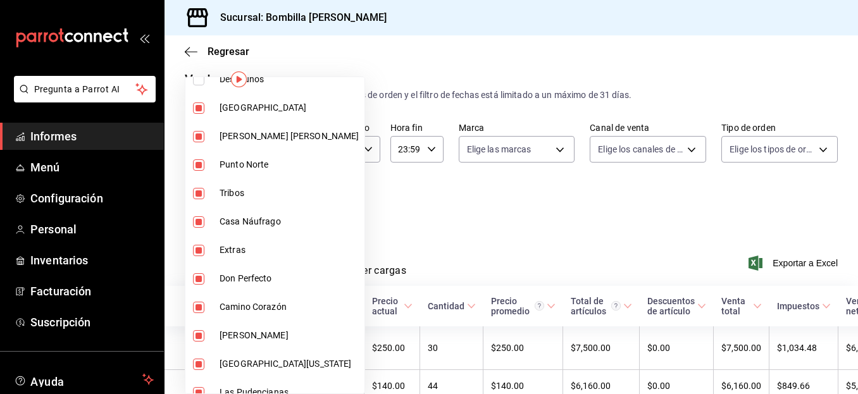
click at [201, 250] on input "checkbox" at bounding box center [198, 250] width 11 height 11
checkbox input "false"
type input "6745daf8-adfa-46b3-a38e-77203fd4fabf,96cb3a7d-021b-4a7c-8e91-bfa067269c5c,9e310…"
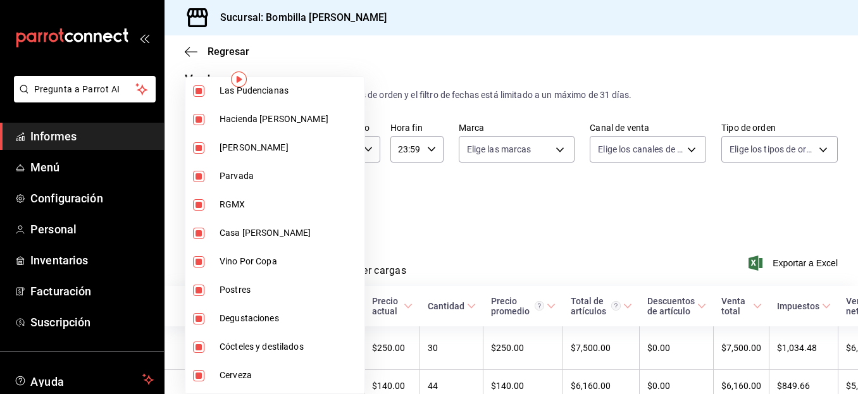
scroll to position [458, 0]
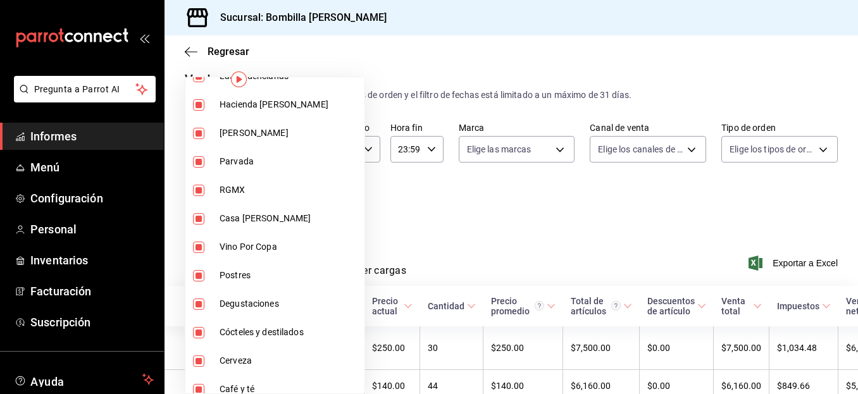
click at [193, 274] on input "checkbox" at bounding box center [198, 275] width 11 height 11
checkbox input "false"
type input "6745daf8-adfa-46b3-a38e-77203fd4fabf,96cb3a7d-021b-4a7c-8e91-bfa067269c5c,9e310…"
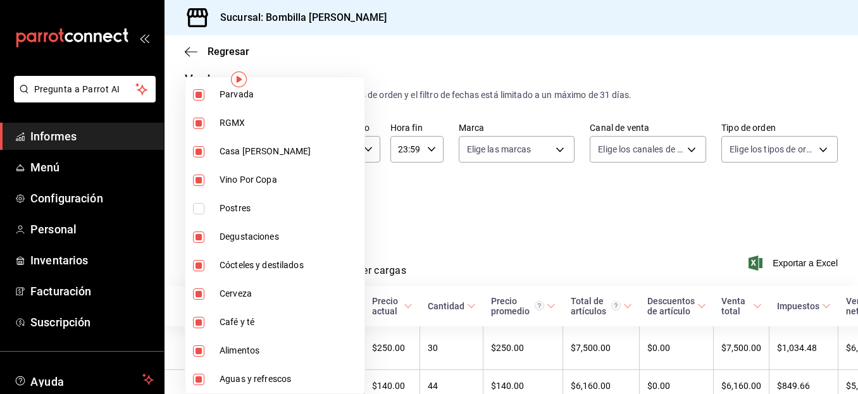
click at [201, 352] on input "checkbox" at bounding box center [198, 350] width 11 height 11
checkbox input "false"
type input "6745daf8-adfa-46b3-a38e-77203fd4fabf,96cb3a7d-021b-4a7c-8e91-bfa067269c5c,9e310…"
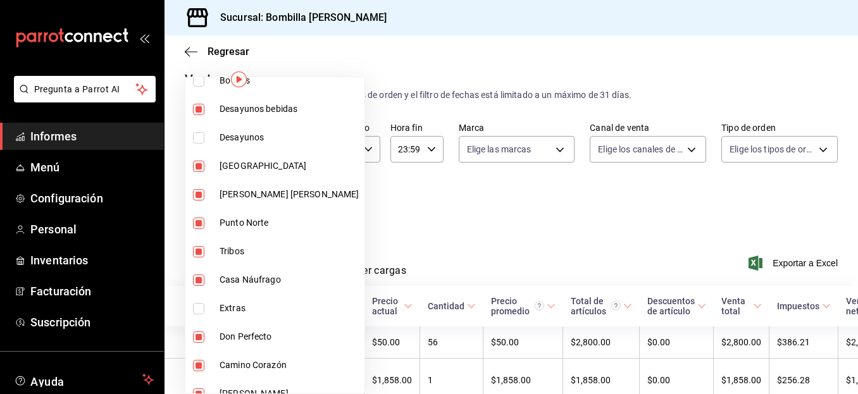
scroll to position [82, 0]
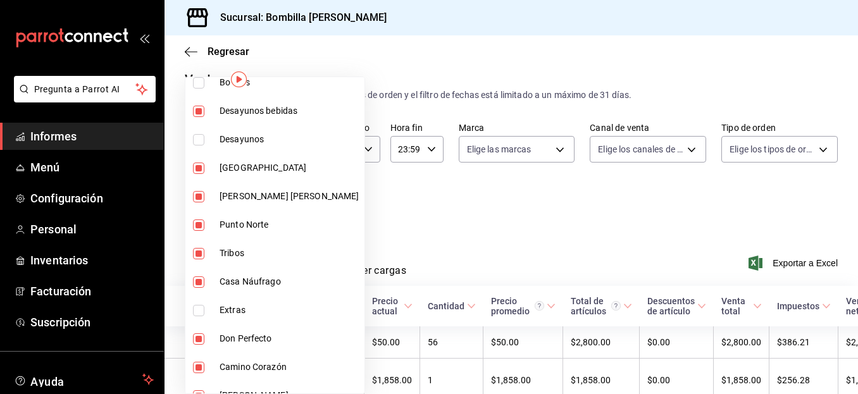
click at [472, 195] on div at bounding box center [429, 197] width 858 height 394
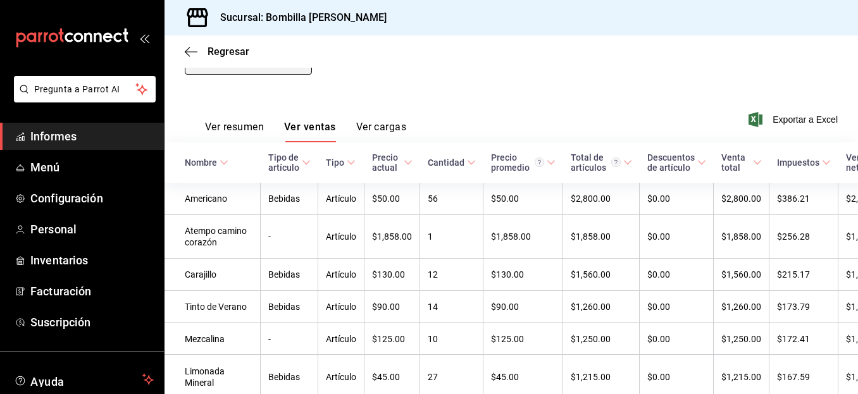
scroll to position [159, 0]
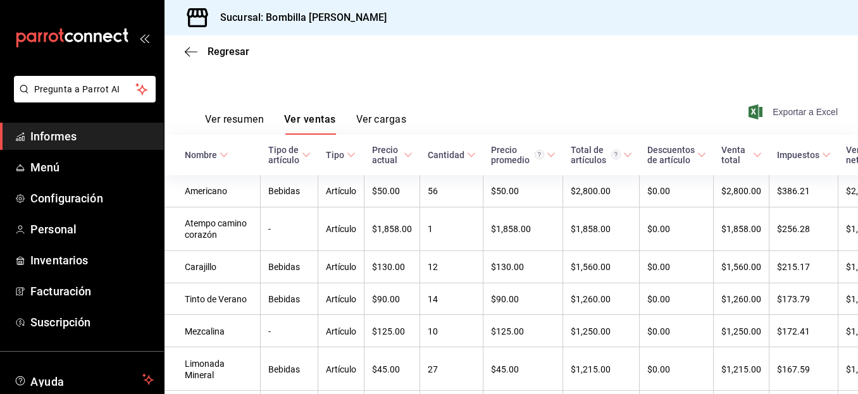
click at [790, 118] on span "Exportar a Excel" at bounding box center [794, 111] width 87 height 15
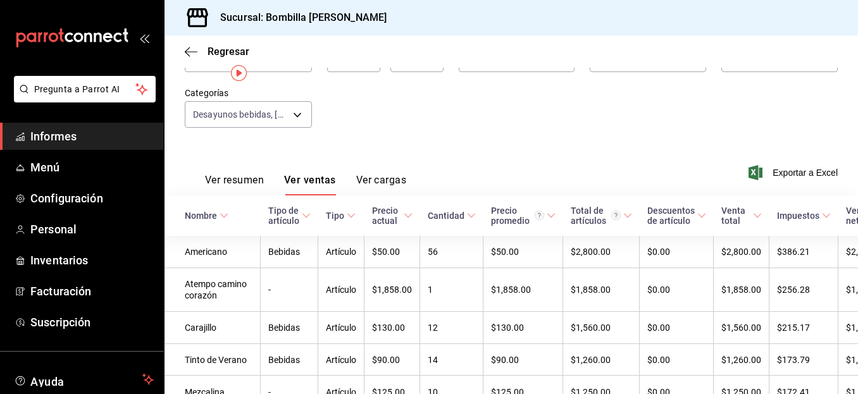
scroll to position [0, 0]
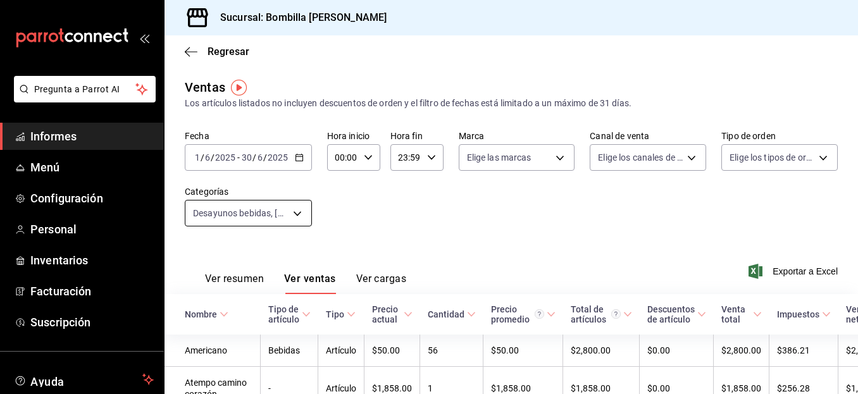
click at [305, 216] on body "Pregunta a Parrot AI Informes Menú Configuración Personal Inventarios Facturaci…" at bounding box center [429, 197] width 858 height 394
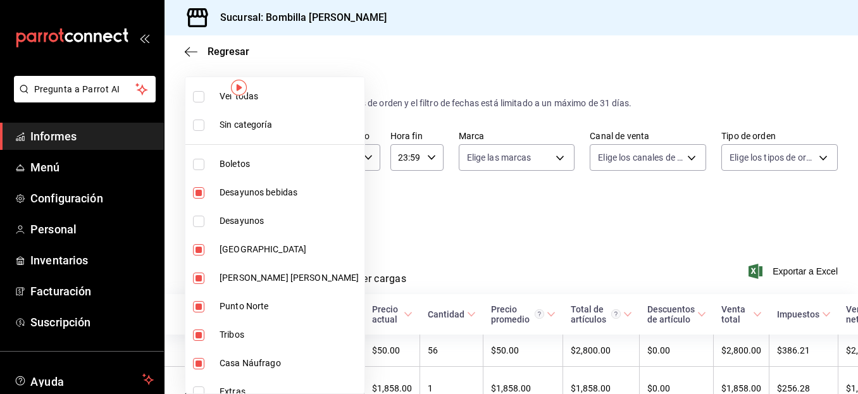
click at [196, 250] on input "checkbox" at bounding box center [198, 249] width 11 height 11
checkbox input "false"
type input "6745daf8-adfa-46b3-a38e-77203fd4fabf,9e3103e9-6a50-4ce2-a8a0-edc52f1e1a8f,17ae0…"
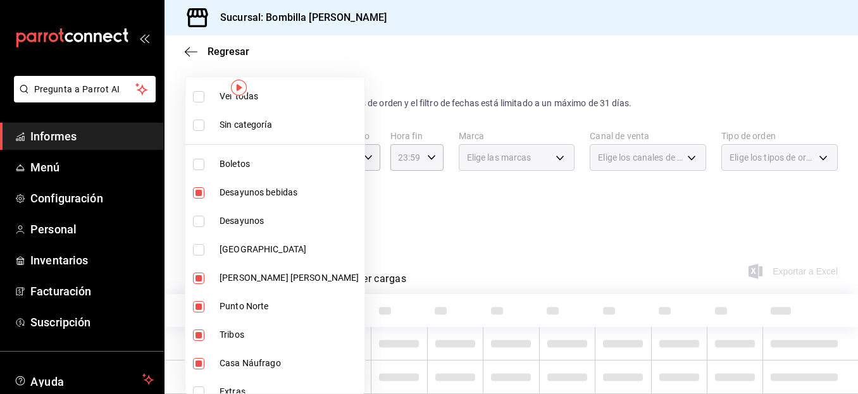
click at [199, 274] on input "checkbox" at bounding box center [198, 278] width 11 height 11
checkbox input "false"
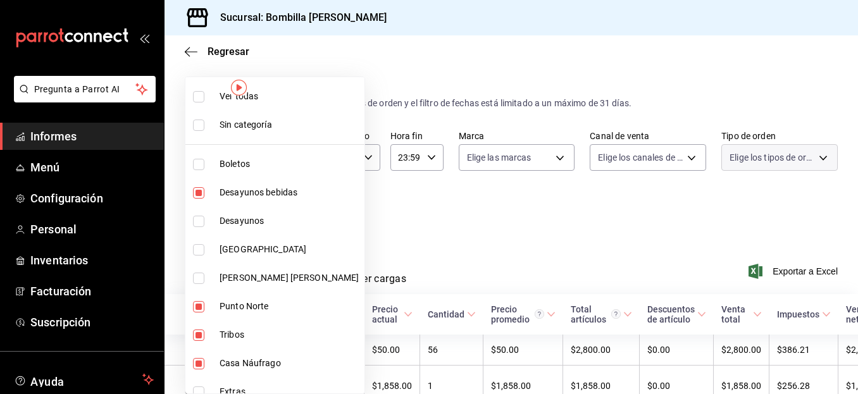
type input "6745daf8-adfa-46b3-a38e-77203fd4fabf,17ae0979-c043-4ad5-a034-e492603acc2c,dc5d6…"
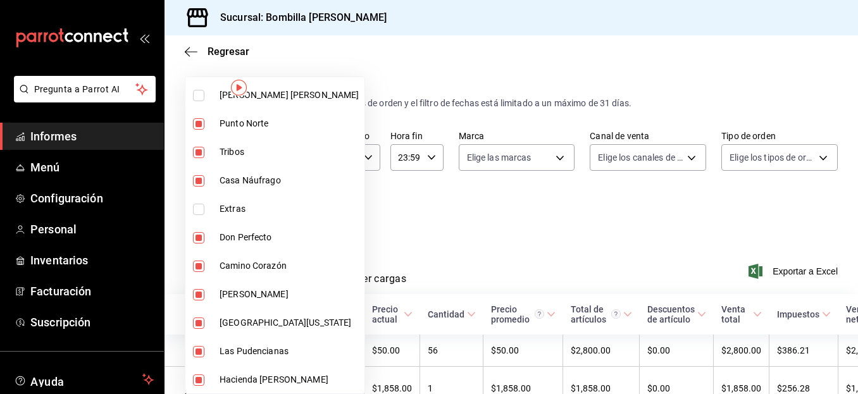
scroll to position [188, 0]
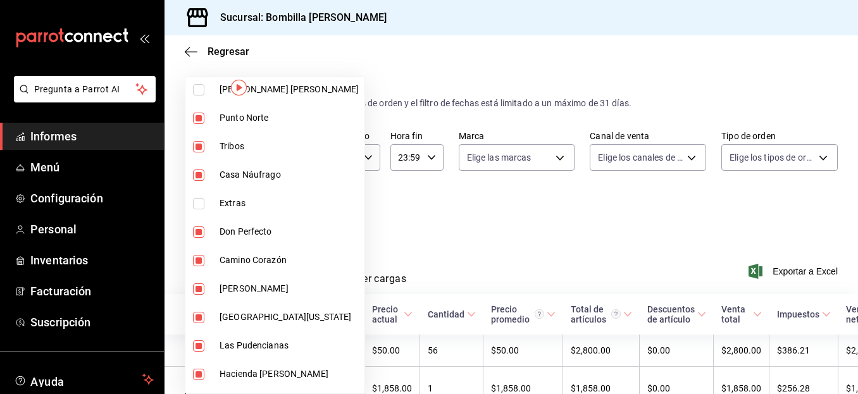
click at [199, 121] on input "checkbox" at bounding box center [198, 118] width 11 height 11
checkbox input "false"
type input "6745daf8-adfa-46b3-a38e-77203fd4fabf,dc5d6db6-152e-4a29-aa41-b0ad76eb1545,407f3…"
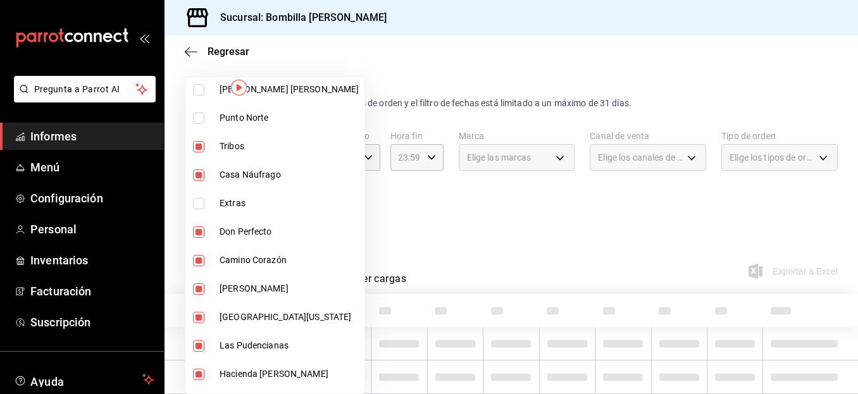
click at [200, 147] on input "checkbox" at bounding box center [198, 146] width 11 height 11
checkbox input "false"
type input "6745daf8-adfa-46b3-a38e-77203fd4fabf,407f3083-5645-47b6-b445-dfae0757be73,cb5e4…"
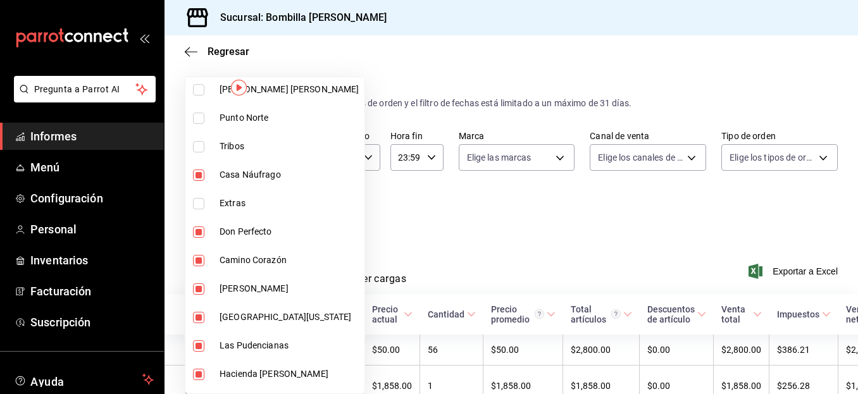
click at [200, 171] on input "checkbox" at bounding box center [198, 174] width 11 height 11
checkbox input "false"
type input "6745daf8-adfa-46b3-a38e-77203fd4fabf,cb5e4d34-475f-49a7-b9a8-7b65f0db7621,7a419…"
click at [196, 230] on input "checkbox" at bounding box center [198, 231] width 11 height 11
checkbox input "false"
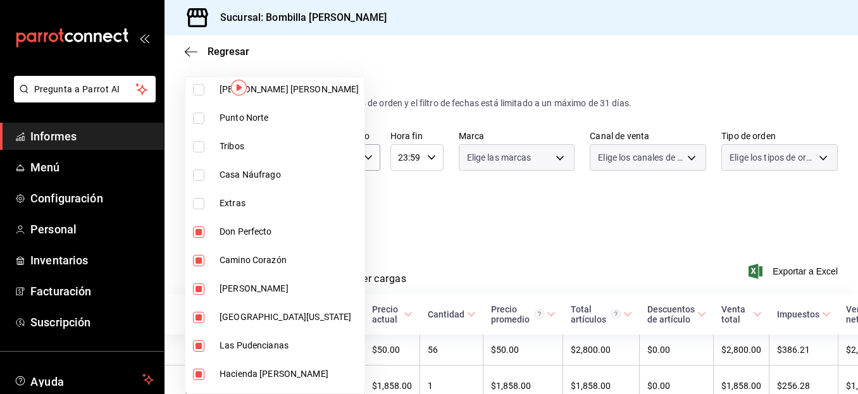
type input "6745daf8-adfa-46b3-a38e-77203fd4fabf,7a419d87-efec-4bfa-81b4-a4395f34454b,0a5e9…"
click at [200, 260] on input "checkbox" at bounding box center [198, 260] width 11 height 11
checkbox input "false"
type input "6745daf8-adfa-46b3-a38e-77203fd4fabf,0a5e9d64-149e-4a9c-9430-cc8795ccaacf,0569b…"
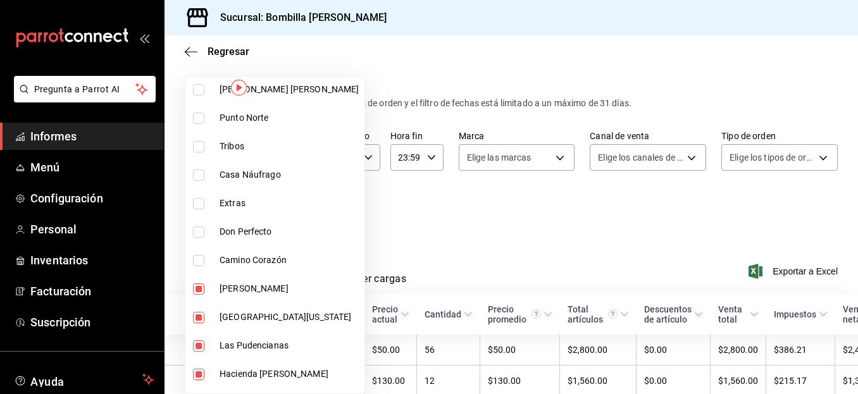
click at [197, 283] on input "checkbox" at bounding box center [198, 288] width 11 height 11
checkbox input "false"
type input "6745daf8-adfa-46b3-a38e-77203fd4fabf,0569b7a6-8891-48b4-b61e-f5e63f14decd,dfb69…"
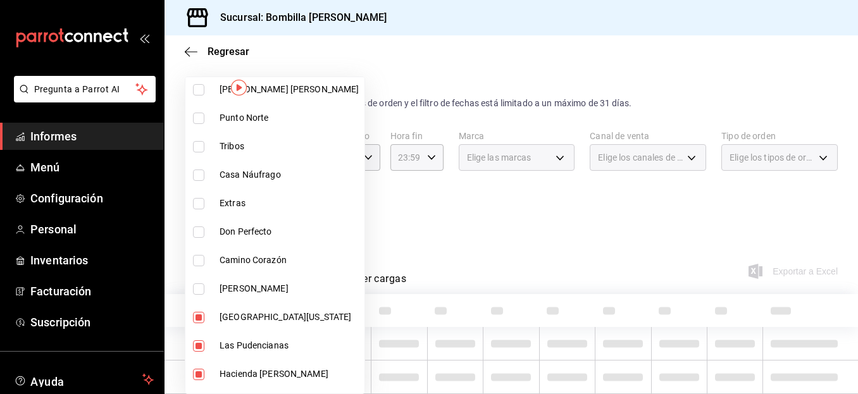
click at [199, 318] on input "checkbox" at bounding box center [198, 317] width 11 height 11
checkbox input "false"
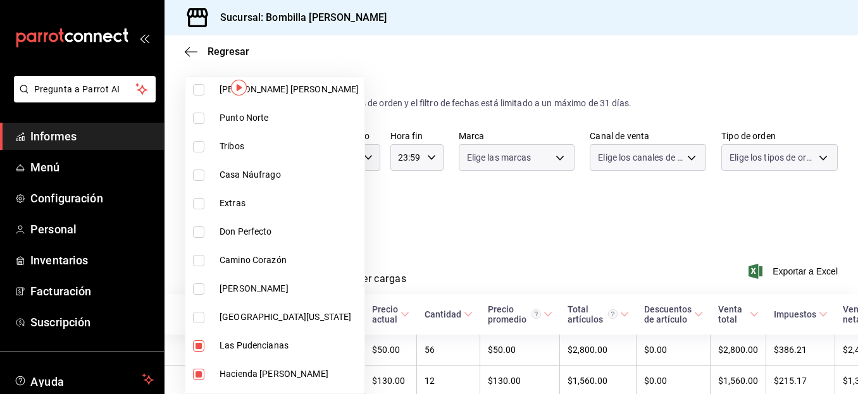
type input "6745daf8-adfa-46b3-a38e-77203fd4fabf,dfb69cac-e5fb-4eda-9e5e-2c30b070babb,74564…"
click at [196, 345] on input "checkbox" at bounding box center [198, 345] width 11 height 11
checkbox input "false"
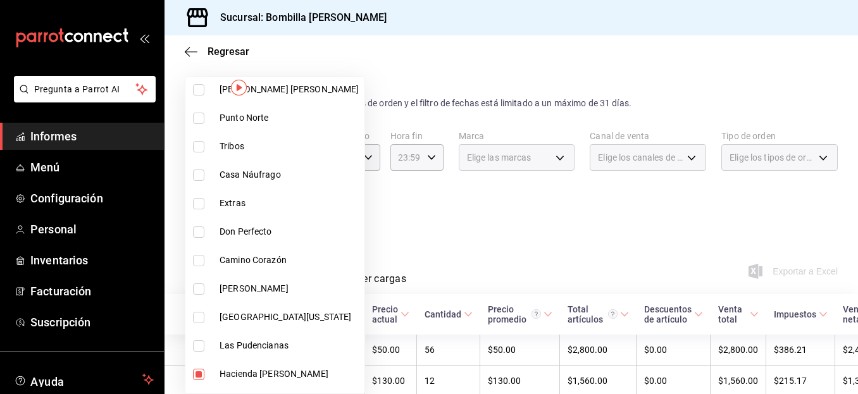
type input "6745daf8-adfa-46b3-a38e-77203fd4fabf,74564205-b88c-40b1-81e1-9651d6f5aa90,efb5d…"
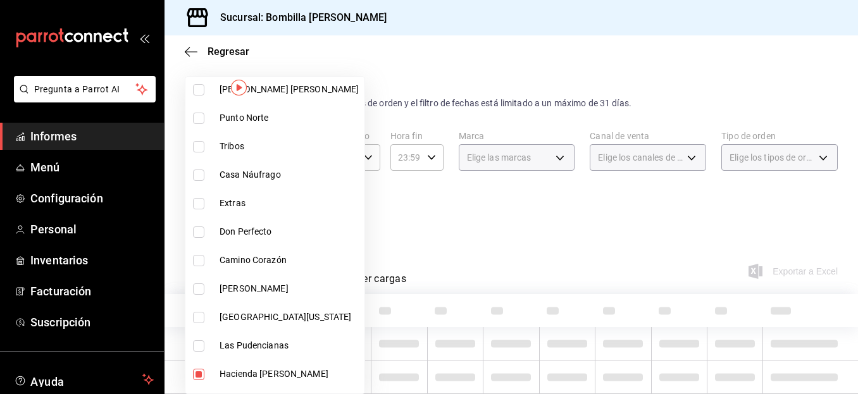
click at [199, 372] on input "checkbox" at bounding box center [198, 374] width 11 height 11
checkbox input "false"
type input "6745daf8-adfa-46b3-a38e-77203fd4fabf,efb5d3da-7372-4c9f-9f29-3c945a7fa091,1bad2…"
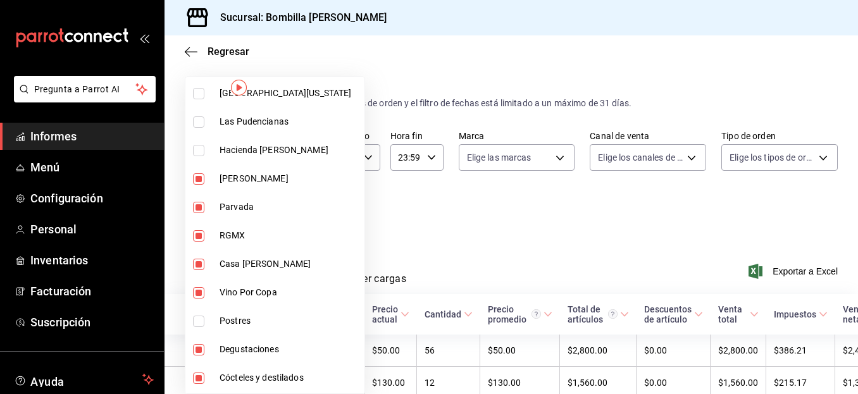
scroll to position [416, 0]
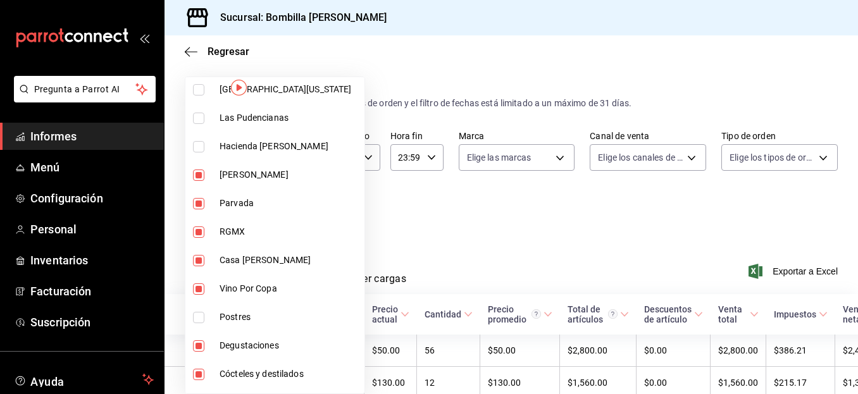
click at [199, 178] on input "checkbox" at bounding box center [198, 174] width 11 height 11
checkbox input "false"
type input "6745daf8-adfa-46b3-a38e-77203fd4fabf,1bad2e3f-c469-4f94-be8c-4c1d539d3d55,4a2de…"
click at [201, 206] on input "checkbox" at bounding box center [198, 203] width 11 height 11
checkbox input "false"
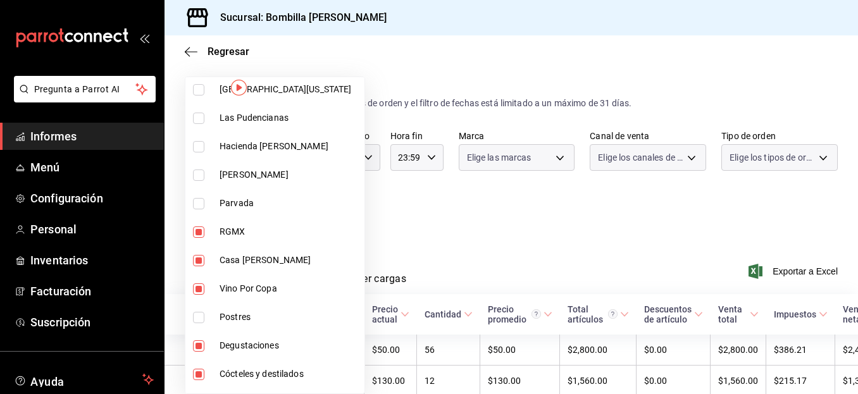
type input "6745daf8-adfa-46b3-a38e-77203fd4fabf,4a2de9f2-51fa-4f01-965c-7446fed2bd34,49c6b…"
click at [200, 233] on input "checkbox" at bounding box center [198, 231] width 11 height 11
checkbox input "false"
type input "6745daf8-adfa-46b3-a38e-77203fd4fabf,49c6b808-7b7d-47e4-be65-ff380afa54e1,1d59d…"
click at [198, 255] on input "checkbox" at bounding box center [198, 260] width 11 height 11
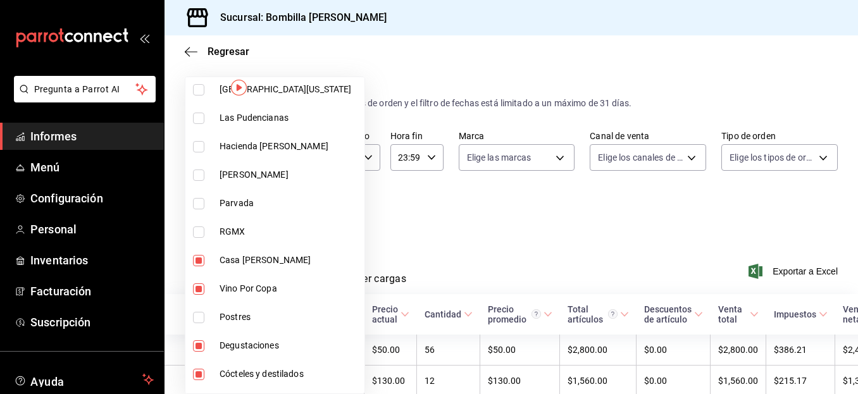
checkbox input "false"
type input "6745daf8-adfa-46b3-a38e-77203fd4fabf,1d59dee5-5ac6-459d-9cb2-424fba40ba84,f024c…"
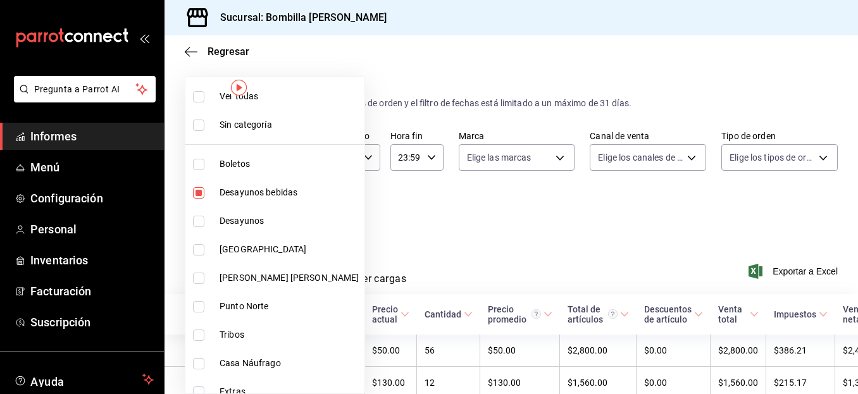
click at [438, 209] on div at bounding box center [429, 197] width 858 height 394
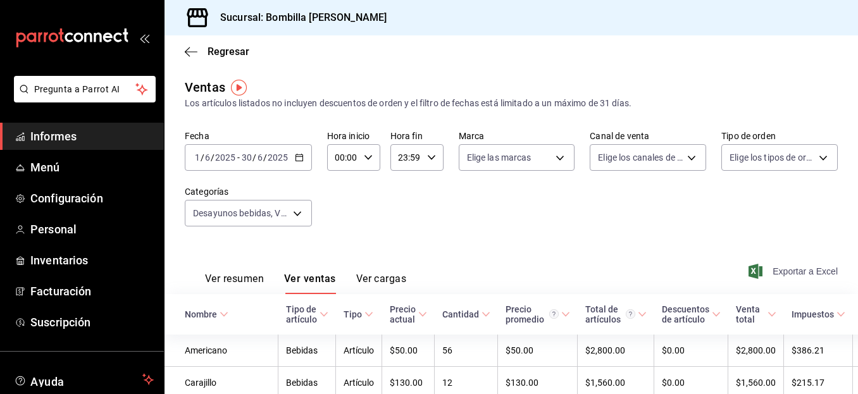
click at [772, 275] on font "Exportar a Excel" at bounding box center [804, 271] width 65 height 10
click at [222, 312] on icon at bounding box center [223, 314] width 9 height 9
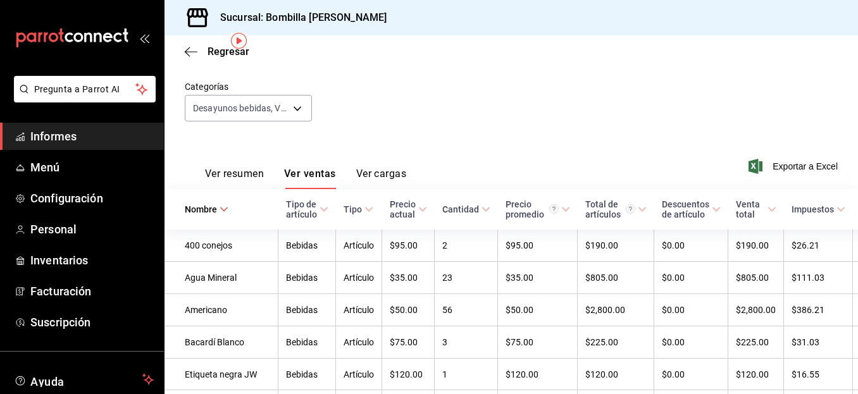
scroll to position [47, 0]
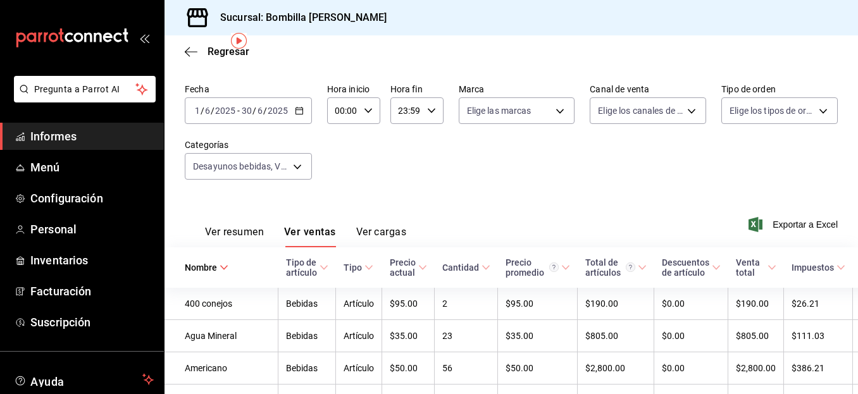
click at [764, 233] on div "Ver resumen Ver ventas Ver cargas Exportar a Excel" at bounding box center [510, 221] width 693 height 52
click at [772, 228] on font "Exportar a Excel" at bounding box center [804, 224] width 65 height 10
click at [218, 274] on th "Nombre" at bounding box center [221, 267] width 114 height 40
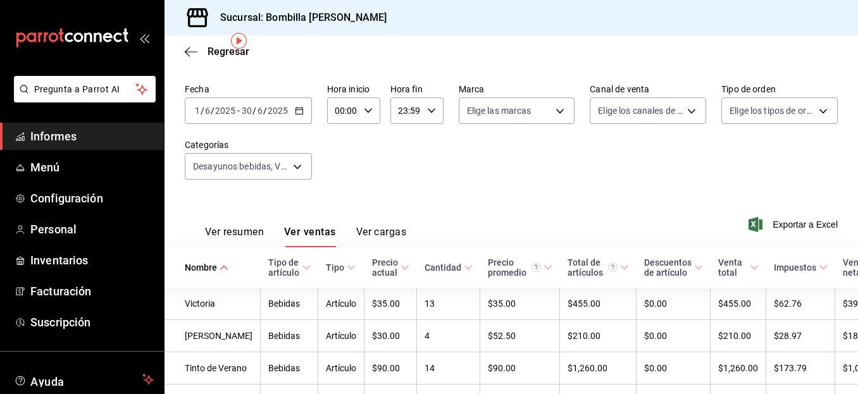
click at [224, 272] on icon at bounding box center [223, 267] width 9 height 9
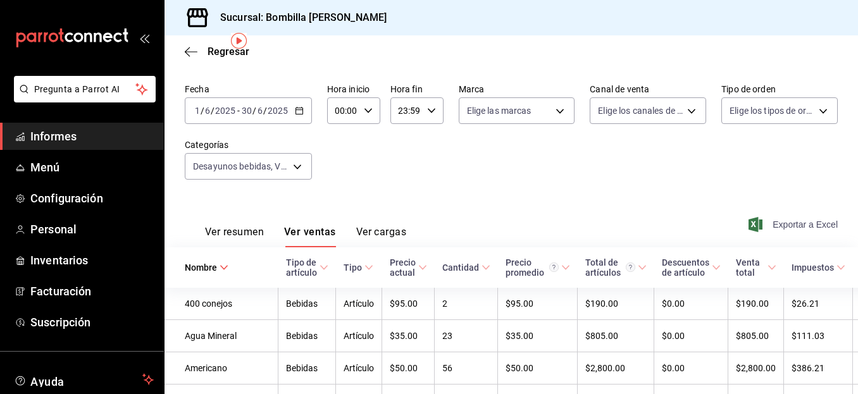
click at [802, 226] on font "Exportar a Excel" at bounding box center [804, 224] width 65 height 10
click at [768, 111] on body "Pregunta a Parrot AI Informes Menú Configuración Personal Inventarios Facturaci…" at bounding box center [429, 197] width 858 height 394
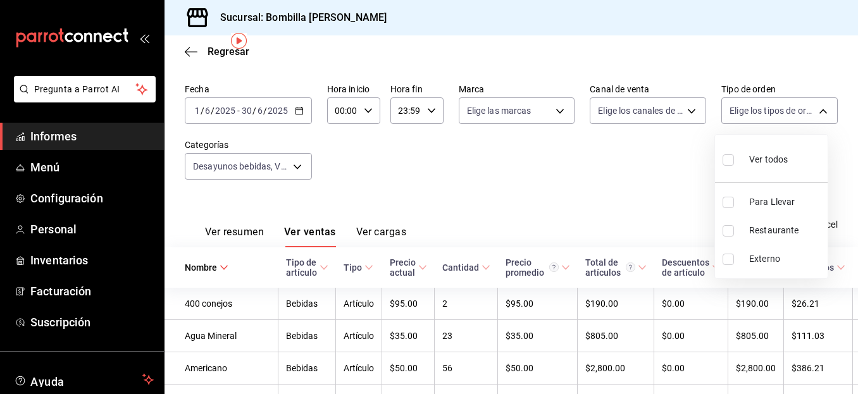
click at [684, 152] on div at bounding box center [429, 197] width 858 height 394
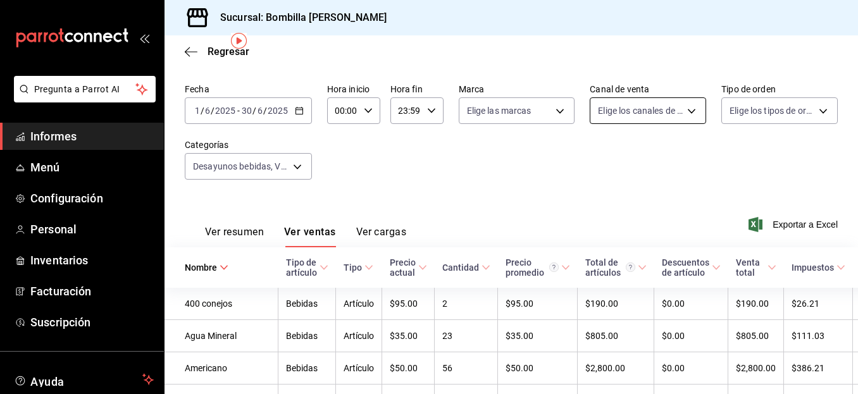
click at [671, 113] on body "Pregunta a Parrot AI Informes Menú Configuración Personal Inventarios Facturaci…" at bounding box center [429, 197] width 858 height 394
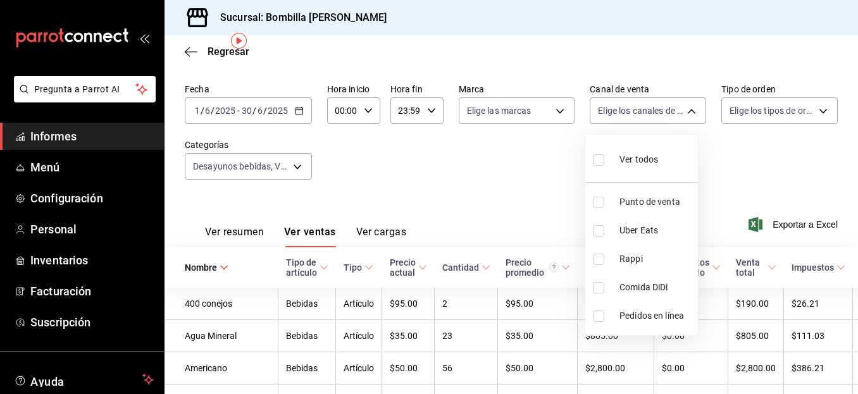
click at [529, 159] on div at bounding box center [429, 197] width 858 height 394
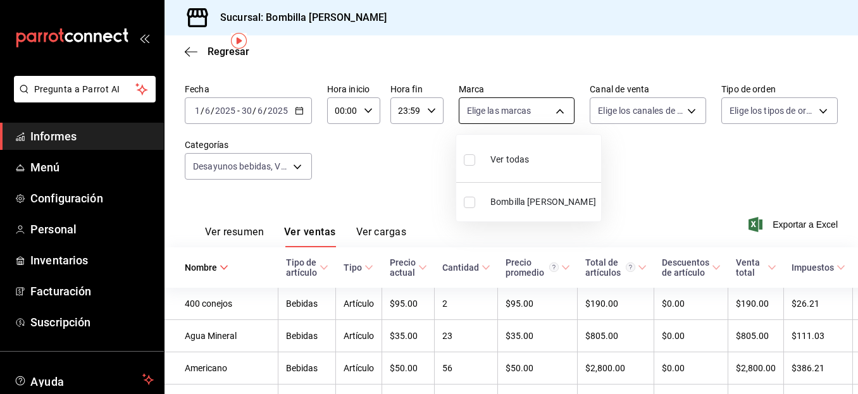
click at [529, 114] on body "Pregunta a Parrot AI Informes Menú Configuración Personal Inventarios Facturaci…" at bounding box center [429, 197] width 858 height 394
click at [402, 188] on div at bounding box center [429, 197] width 858 height 394
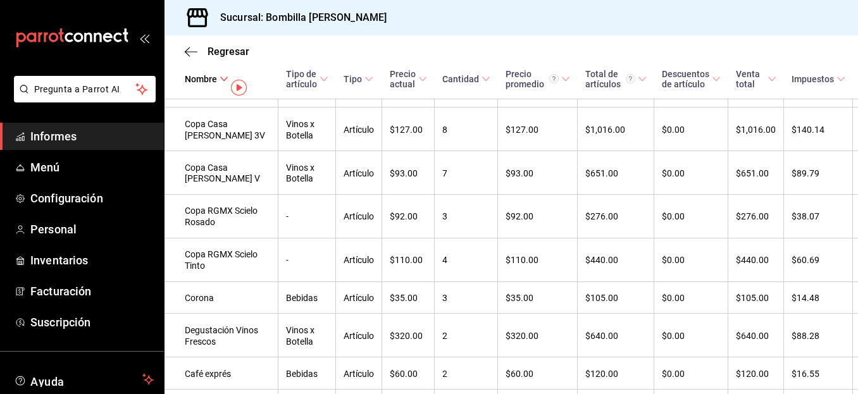
scroll to position [0, 0]
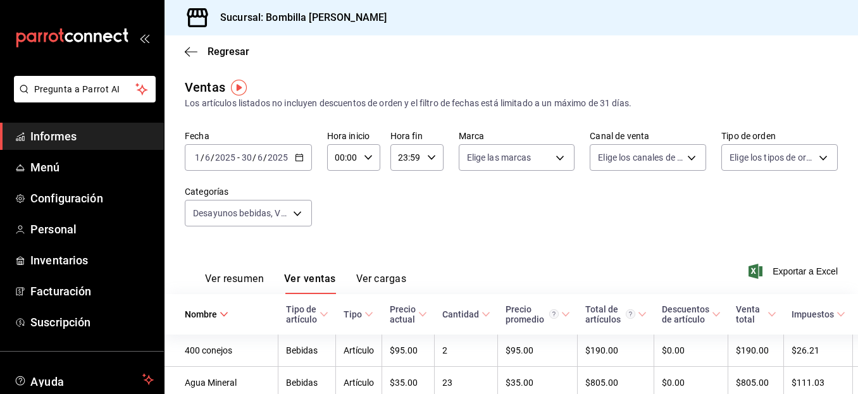
click at [286, 314] on font "Tipo de artículo" at bounding box center [301, 314] width 31 height 20
click at [221, 314] on \(Stroke\) at bounding box center [224, 314] width 8 height 4
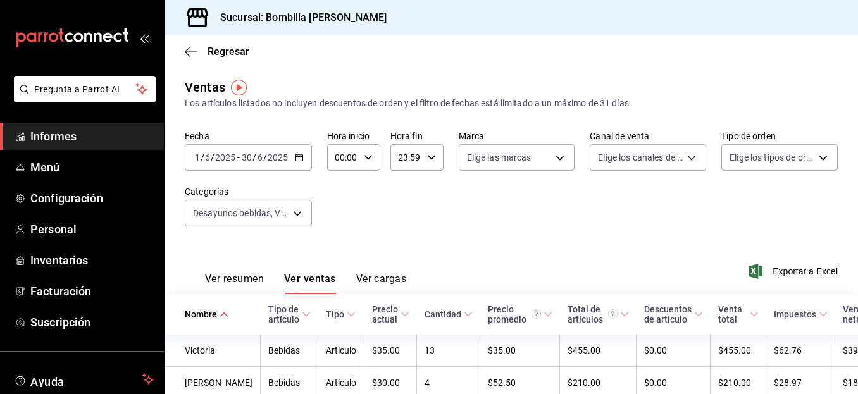
click at [221, 314] on icon at bounding box center [223, 314] width 9 height 9
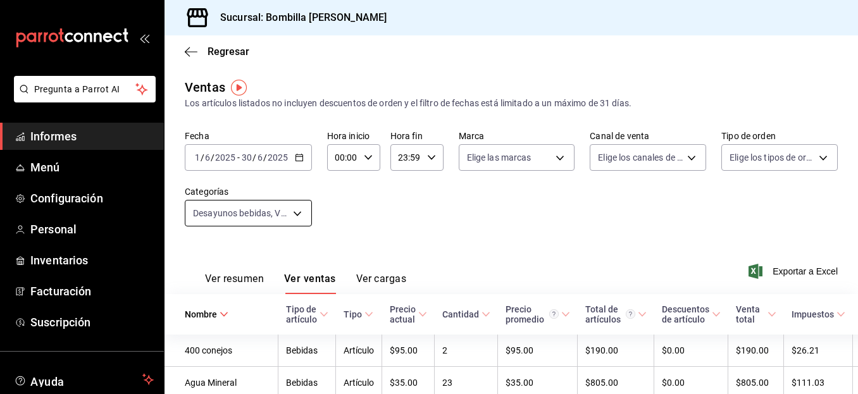
click at [294, 208] on body "Pregunta a Parrot AI Informes Menú Configuración Personal Inventarios Facturaci…" at bounding box center [429, 197] width 858 height 394
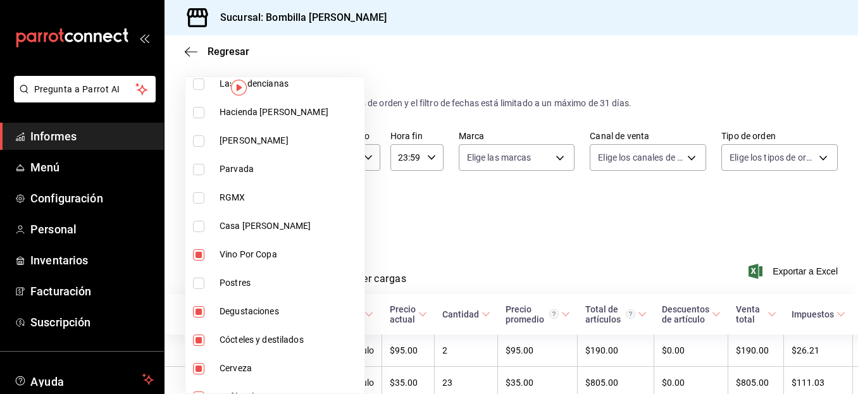
scroll to position [472, 0]
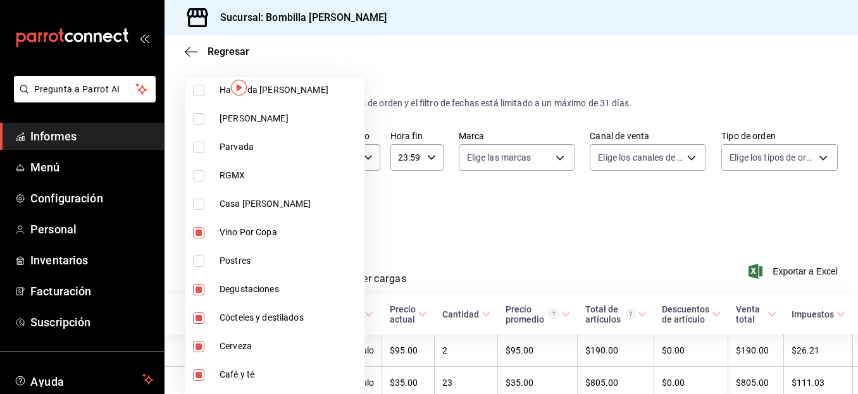
click at [199, 233] on input "checkbox" at bounding box center [198, 232] width 11 height 11
checkbox input "false"
type input "6745daf8-adfa-46b3-a38e-77203fd4fabf,f024cce0-4fe1-4087-a965-e65548b5c3cd,d0e07…"
click at [196, 292] on input "checkbox" at bounding box center [198, 289] width 11 height 11
checkbox input "false"
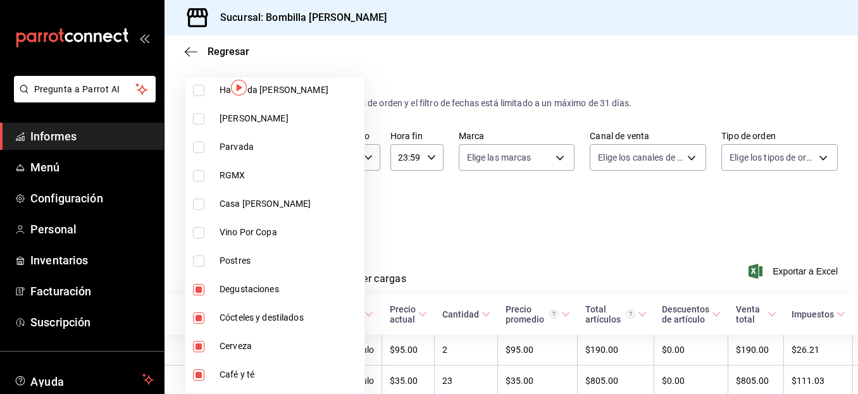
type input "6745daf8-adfa-46b3-a38e-77203fd4fabf,d0e0768c-6993-46f7-b239-8e1e07f9b710,aa525…"
click at [476, 215] on div at bounding box center [429, 197] width 858 height 394
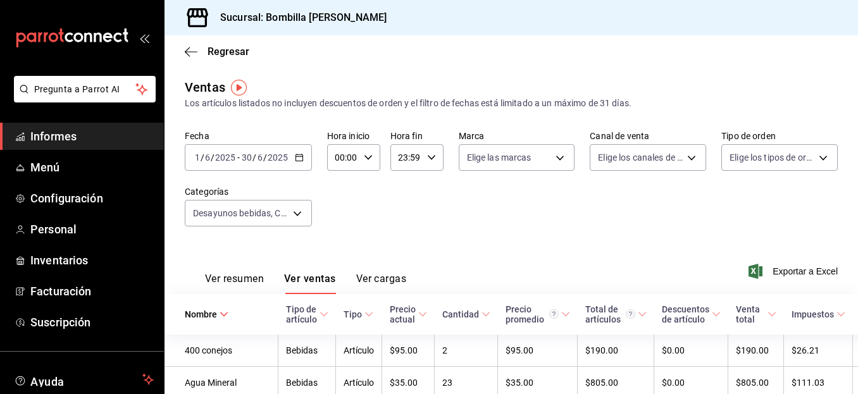
click at [293, 163] on div "2025-06-01 1 / 6 / 2025 - 2025-06-30 30 / 6 / 2025" at bounding box center [248, 157] width 127 height 27
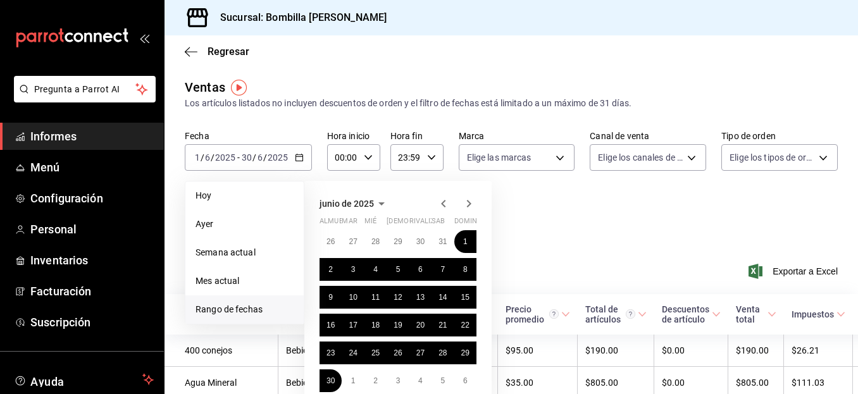
click at [462, 201] on icon "button" at bounding box center [468, 203] width 15 height 15
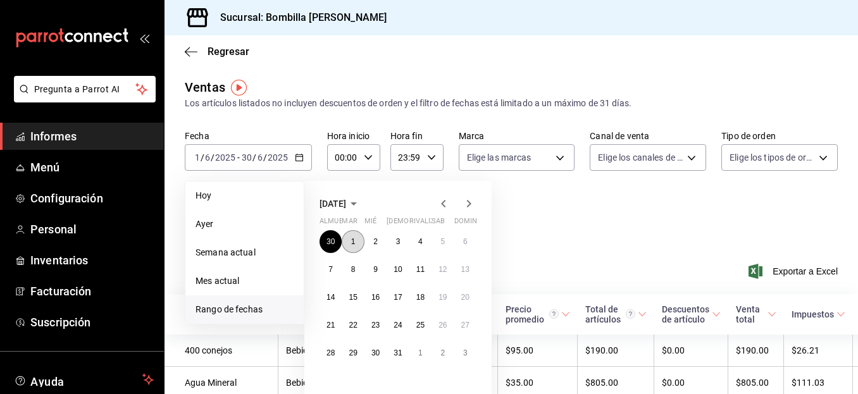
click at [357, 247] on button "1" at bounding box center [352, 241] width 22 height 23
click at [400, 355] on font "31" at bounding box center [397, 352] width 8 height 9
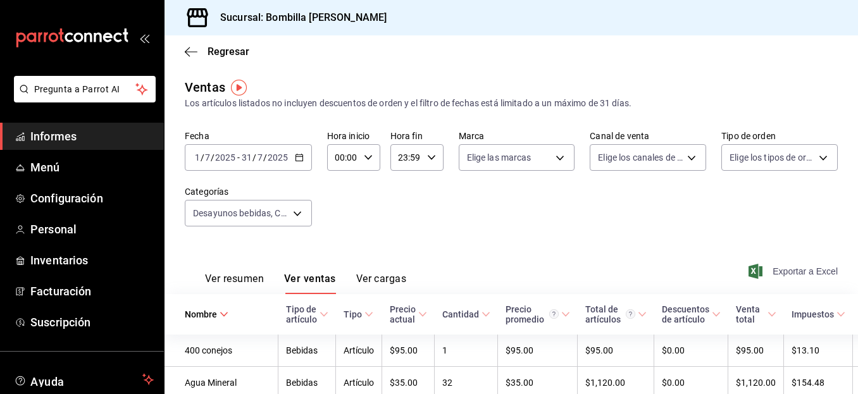
click at [820, 273] on font "Exportar a Excel" at bounding box center [804, 271] width 65 height 10
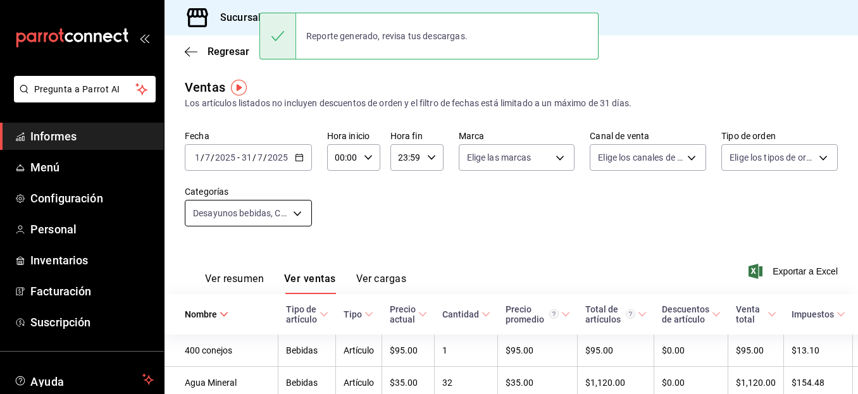
click at [296, 214] on body "Pregunta a Parrot AI Informes Menú Configuración Personal Inventarios Facturaci…" at bounding box center [429, 197] width 858 height 394
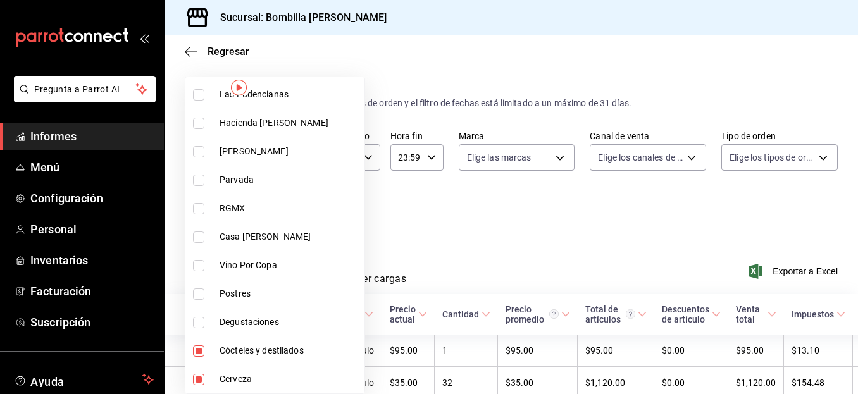
scroll to position [460, 0]
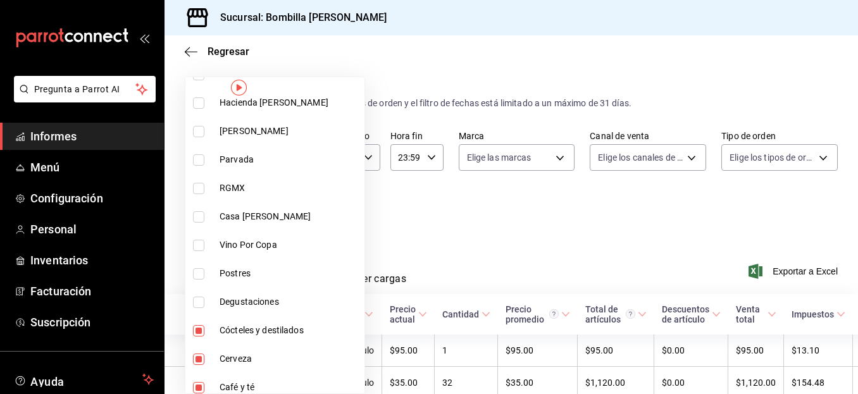
click at [197, 304] on input "checkbox" at bounding box center [198, 302] width 11 height 11
checkbox input "true"
type input "6745daf8-adfa-46b3-a38e-77203fd4fabf,d0e0768c-6993-46f7-b239-8e1e07f9b710,aa525…"
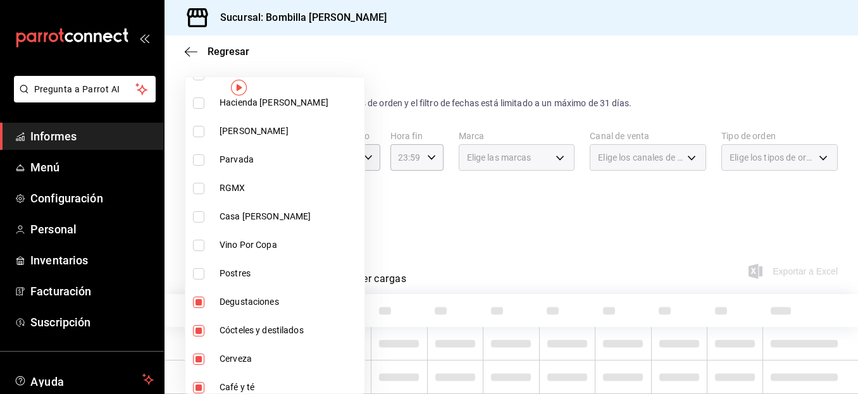
click at [195, 247] on input "checkbox" at bounding box center [198, 245] width 11 height 11
checkbox input "true"
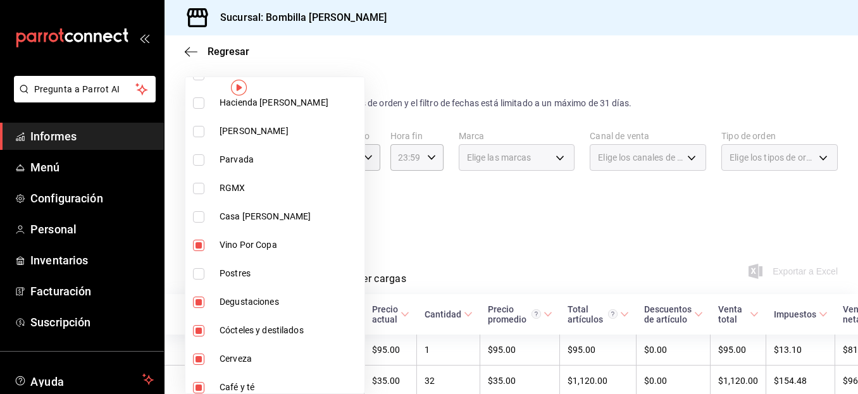
type input "6745daf8-adfa-46b3-a38e-77203fd4fabf,d0e0768c-6993-46f7-b239-8e1e07f9b710,aa525…"
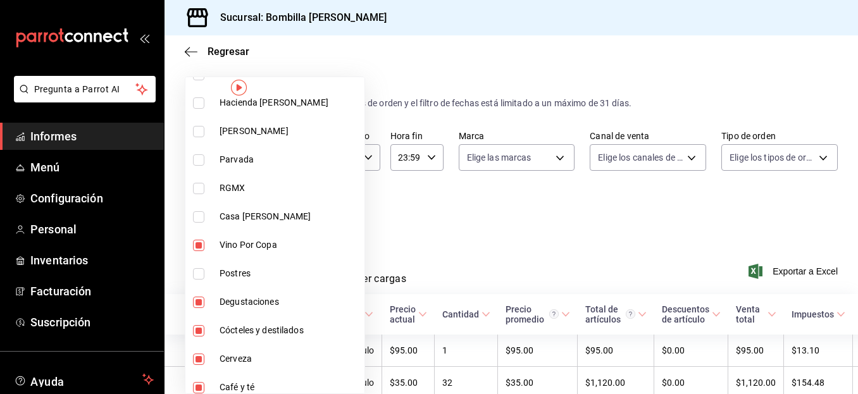
click at [572, 223] on div at bounding box center [429, 197] width 858 height 394
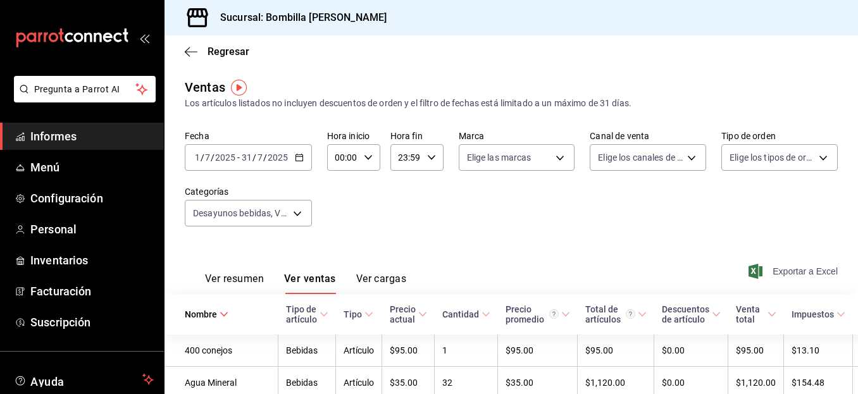
click at [799, 274] on font "Exportar a Excel" at bounding box center [804, 271] width 65 height 10
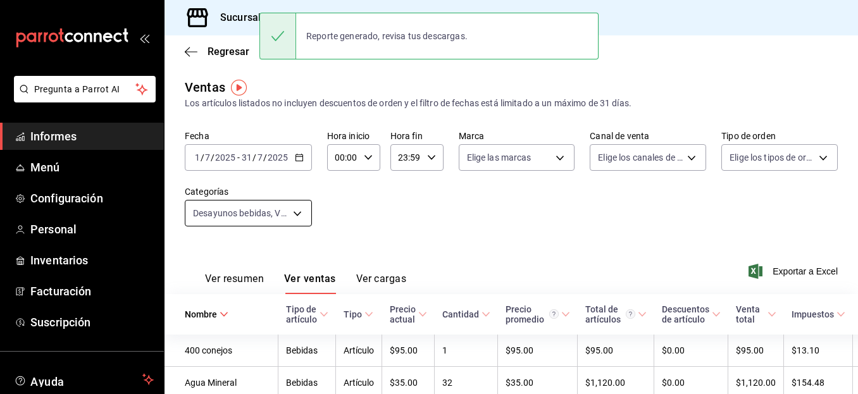
click at [292, 218] on body "Pregunta a Parrot AI Informes Menú Configuración Personal Inventarios Facturaci…" at bounding box center [429, 197] width 858 height 394
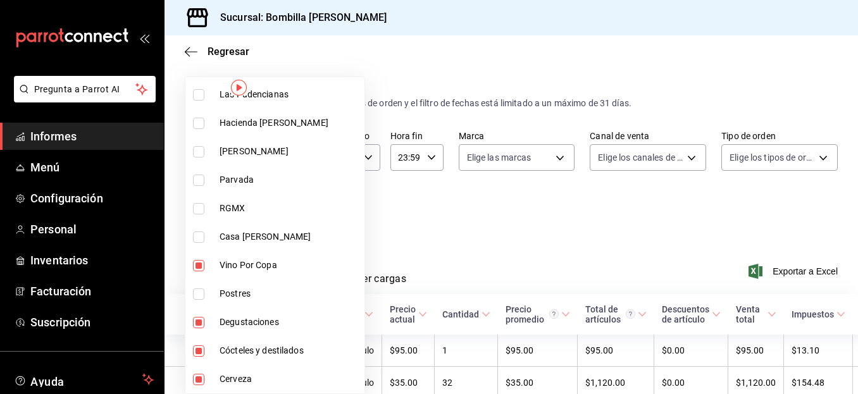
scroll to position [441, 0]
click at [448, 228] on div at bounding box center [429, 197] width 858 height 394
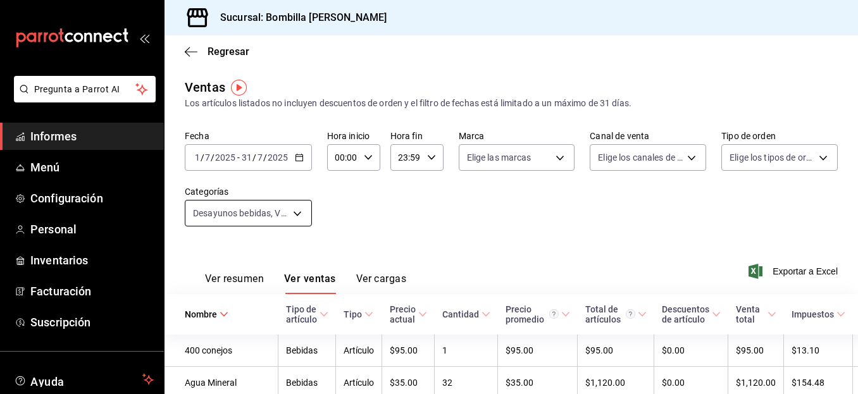
click at [300, 209] on body "Pregunta a Parrot AI Informes Menú Configuración Personal Inventarios Facturaci…" at bounding box center [429, 197] width 858 height 394
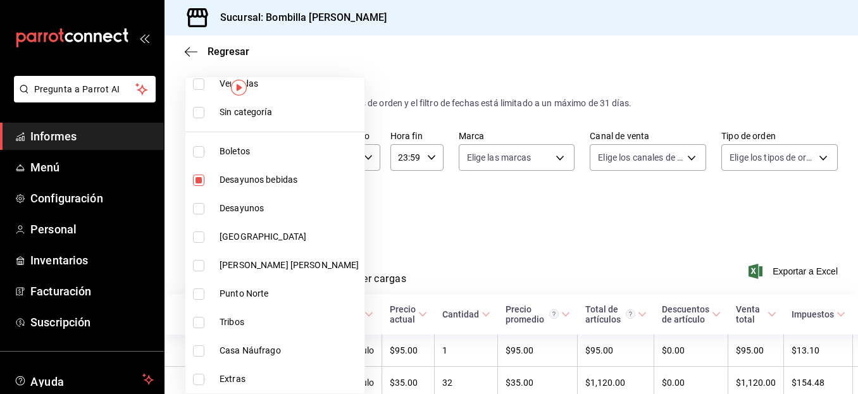
scroll to position [0, 0]
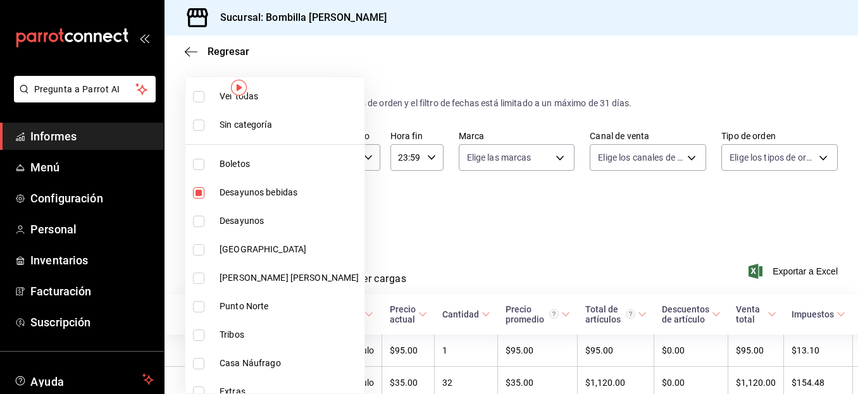
click at [386, 199] on div at bounding box center [429, 197] width 858 height 394
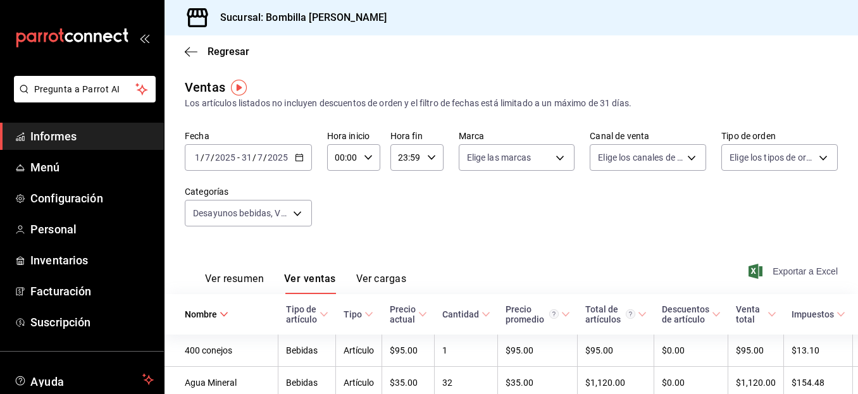
click at [756, 277] on span "Exportar a Excel" at bounding box center [794, 271] width 87 height 15
